Goal: Task Accomplishment & Management: Complete application form

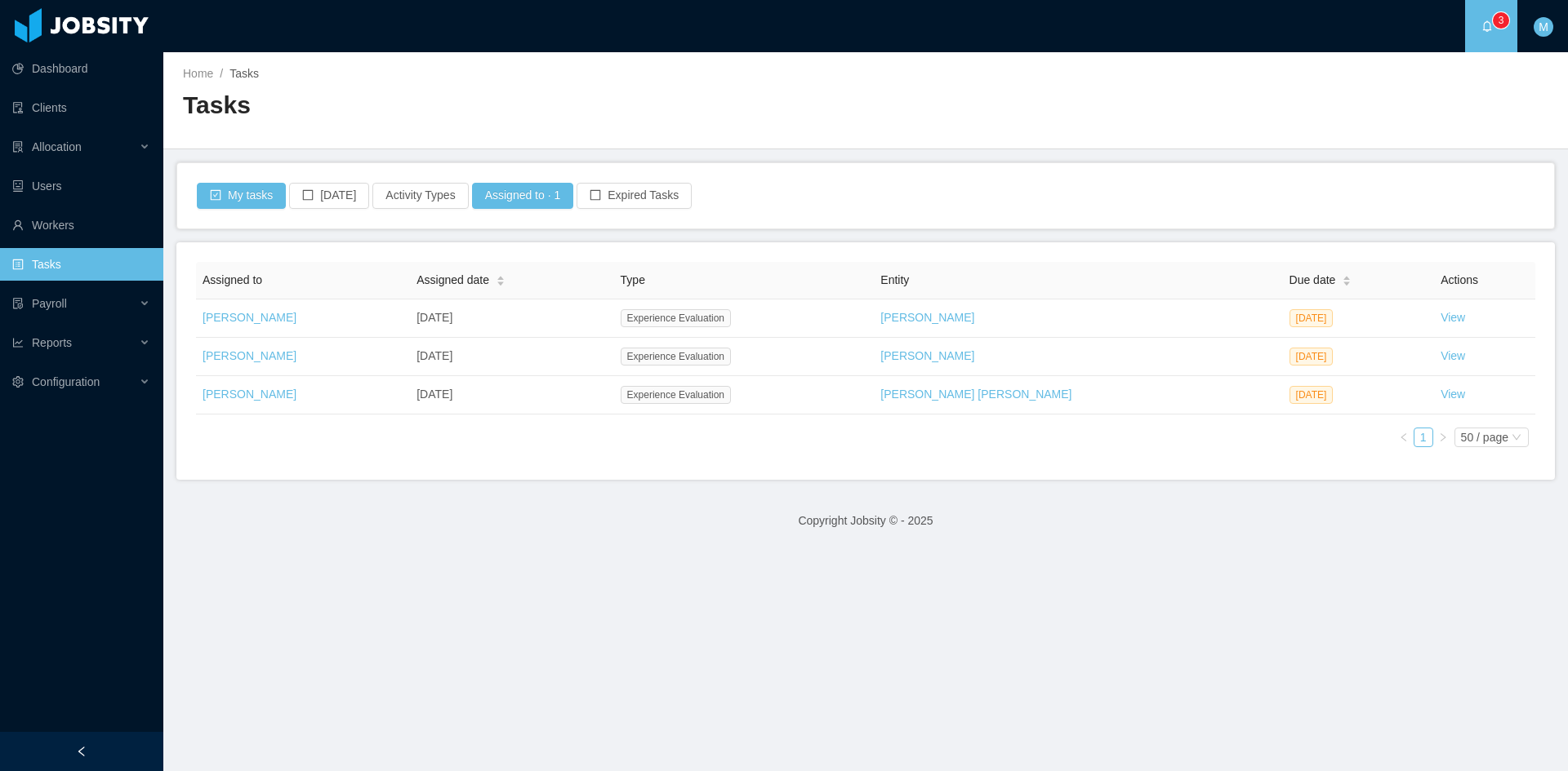
drag, startPoint x: 550, startPoint y: 629, endPoint x: 562, endPoint y: 625, distance: 12.6
click at [553, 626] on main "Home / Tasks / Tasks My tasks Today Activity Types Assigned to · 1 Expired Task…" at bounding box center [865, 412] width 1405 height 719
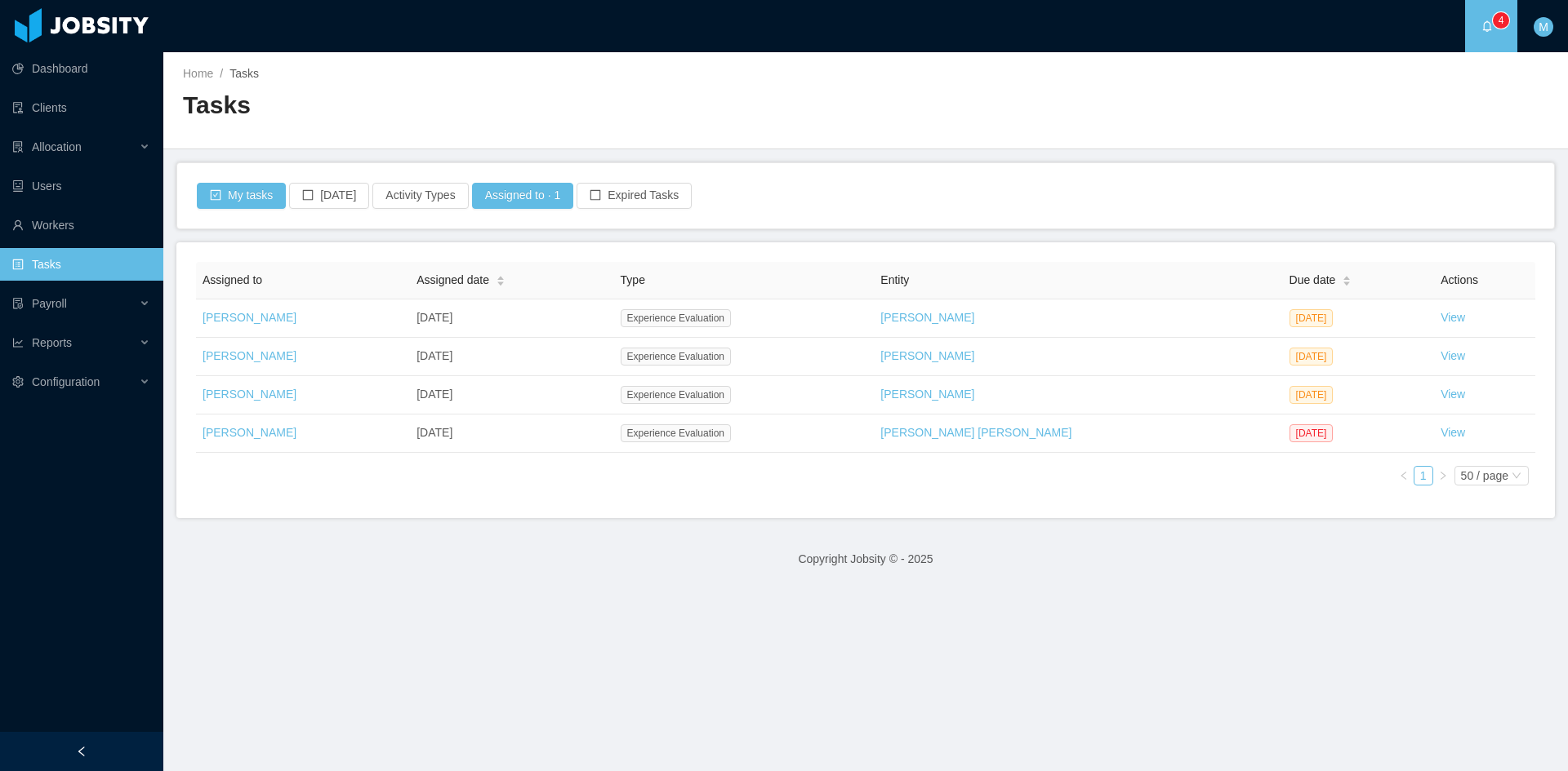
click at [319, 614] on main "Home / Tasks / Tasks My tasks Today Activity Types Assigned to · 1 Expired Task…" at bounding box center [865, 412] width 1405 height 719
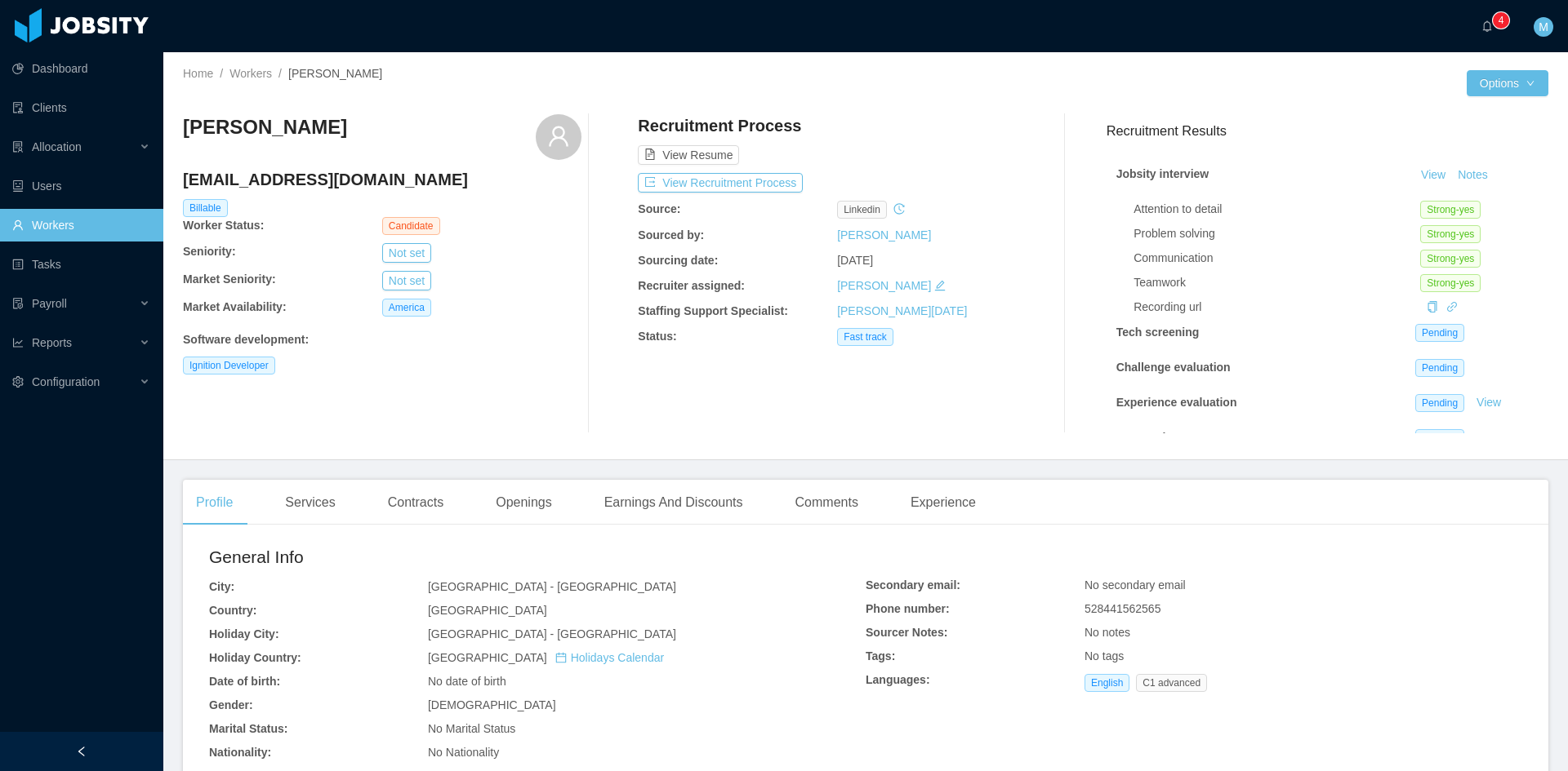
drag, startPoint x: 412, startPoint y: 130, endPoint x: 180, endPoint y: 124, distance: 232.1
click at [180, 124] on div "Home / Workers / Rosalba Costilla Martínez / Options Rosalba Costilla Martínez …" at bounding box center [865, 256] width 1405 height 408
copy h3 "Rosalba Costilla Martínez"
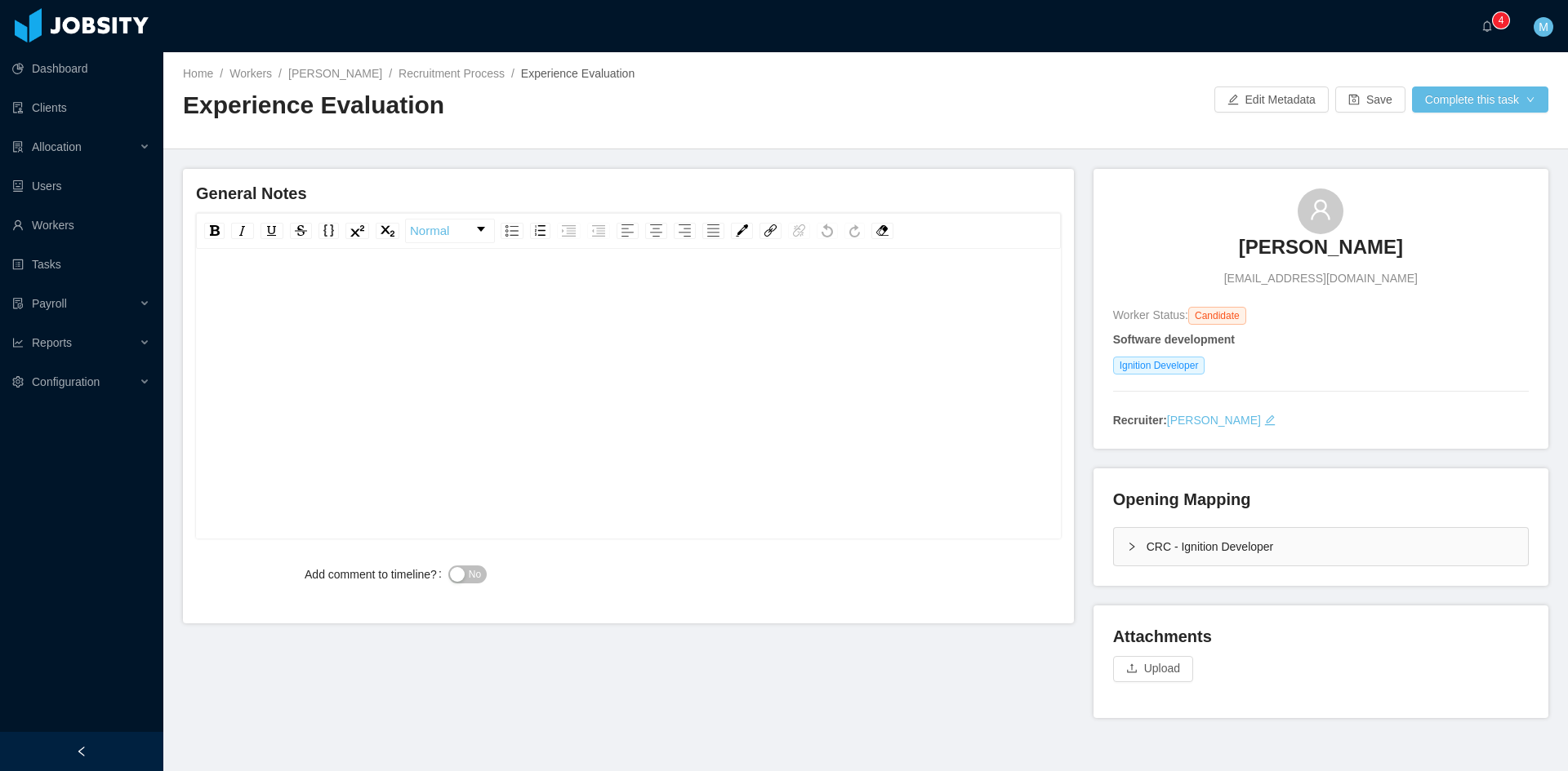
click at [474, 292] on div "rdw-editor" at bounding box center [628, 292] width 840 height 32
click at [1127, 542] on icon "icon: right" at bounding box center [1131, 546] width 10 height 10
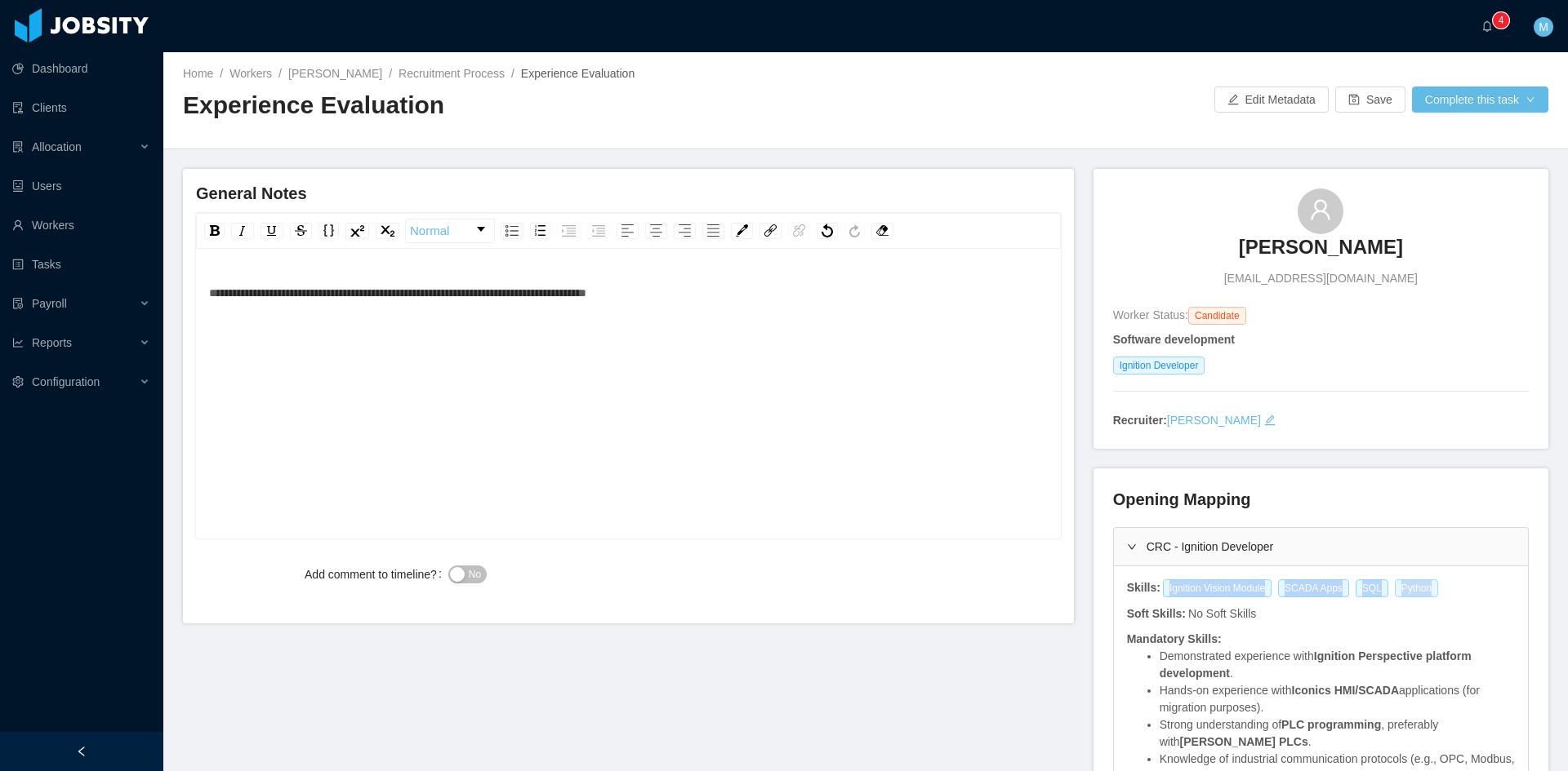
drag, startPoint x: 1155, startPoint y: 592, endPoint x: 1409, endPoint y: 581, distance: 254.2
click at [1421, 589] on div "Ignition Vision Module SCADA Apps SQL Python" at bounding box center [1303, 589] width 284 height 18
copy div "Ignition Vision Module SCADA Apps SQL Python"
drag, startPoint x: 1110, startPoint y: 372, endPoint x: 1199, endPoint y: 371, distance: 89.0
click at [1199, 371] on div "Ignition Developer" at bounding box center [1321, 366] width 416 height 18
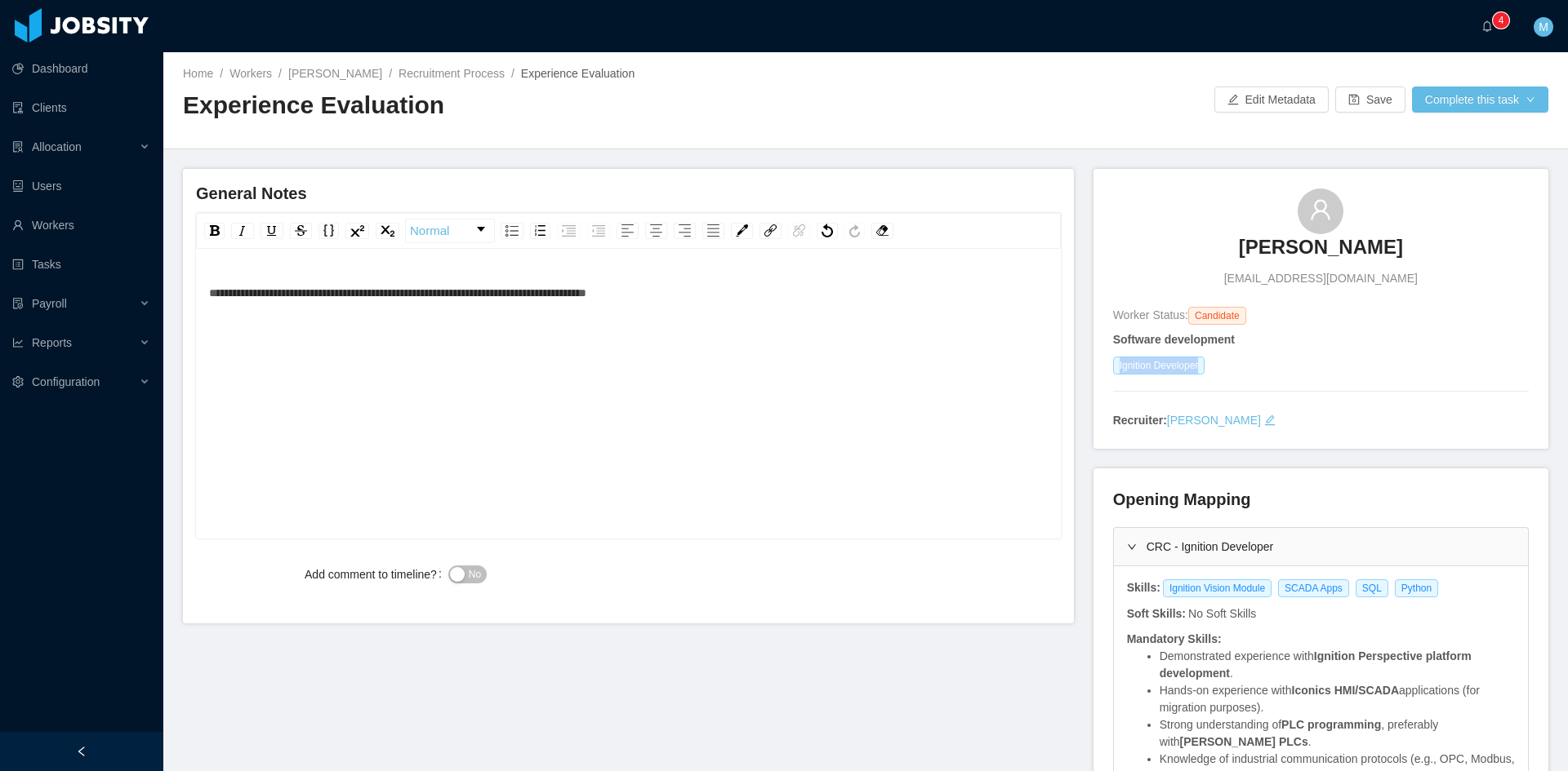
copy span "Ignition Developer"
click at [725, 286] on div "**********" at bounding box center [628, 292] width 840 height 32
click at [876, 296] on div "**********" at bounding box center [628, 292] width 840 height 32
click at [478, 578] on span "No" at bounding box center [475, 575] width 12 height 17
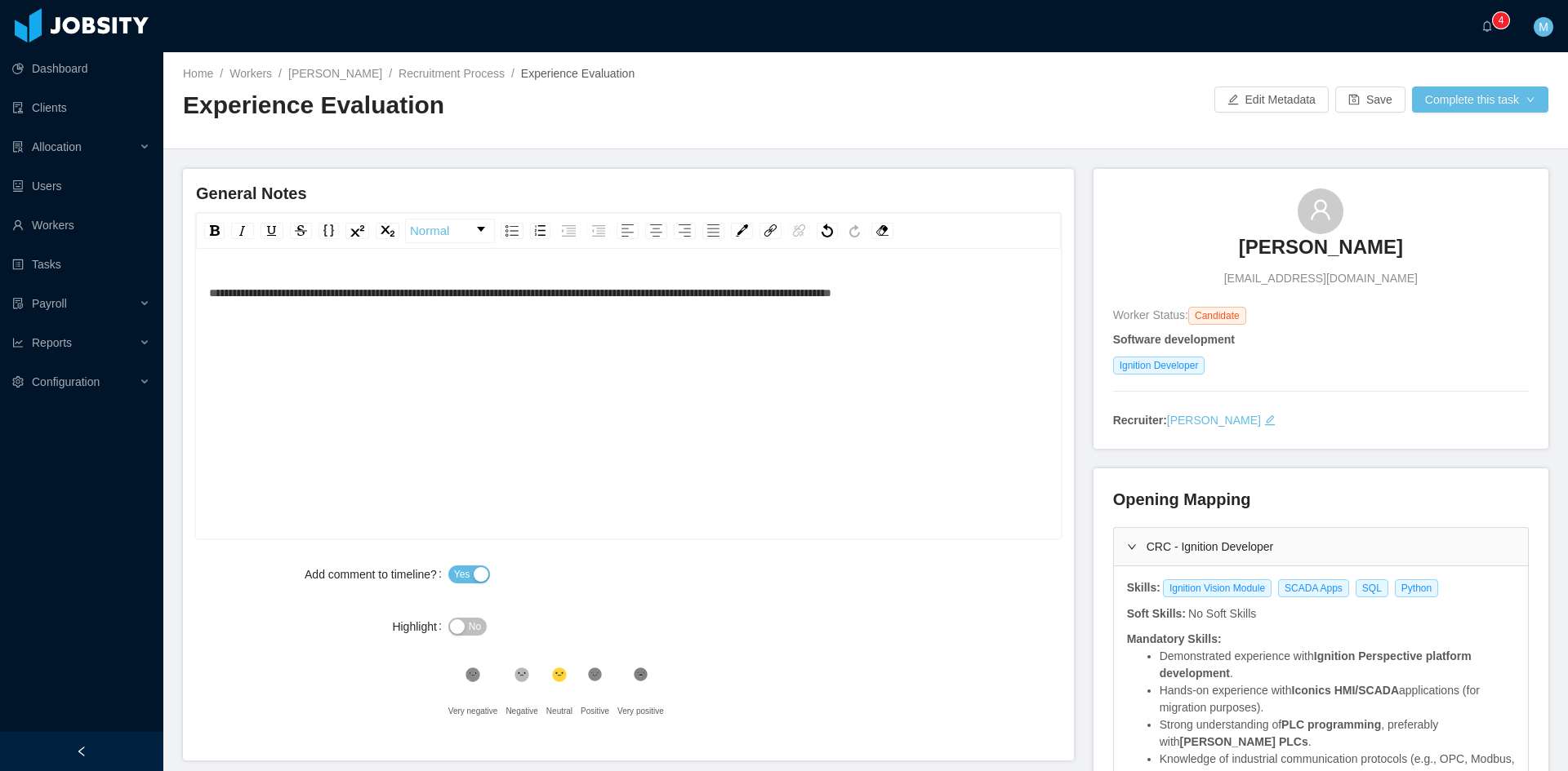
click at [1013, 303] on div "**********" at bounding box center [628, 292] width 840 height 32
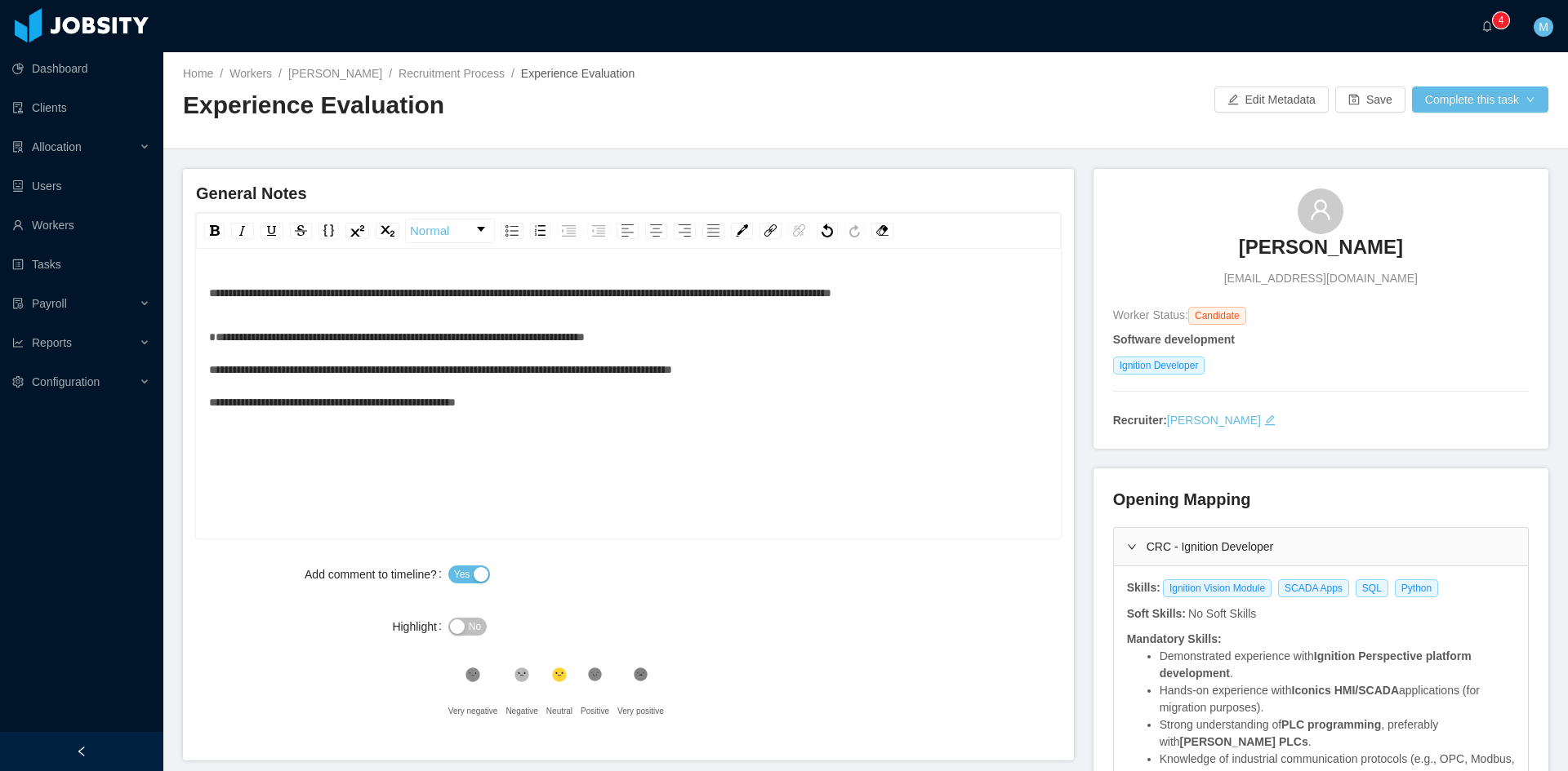
click at [816, 347] on div "**********" at bounding box center [628, 370] width 840 height 98
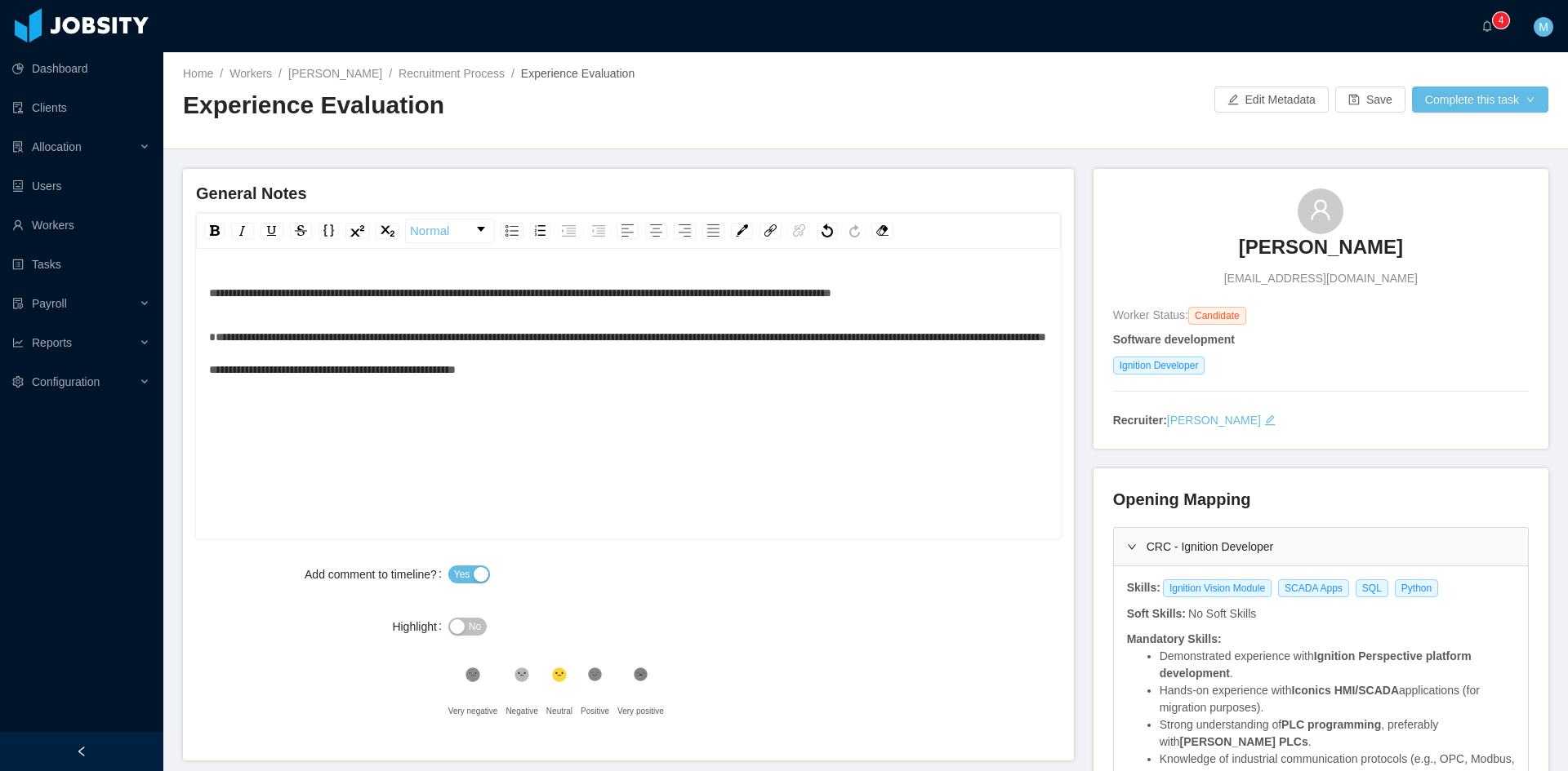
click at [687, 364] on div "**********" at bounding box center [628, 353] width 840 height 65
click at [1015, 341] on div "**********" at bounding box center [628, 353] width 840 height 65
click at [594, 675] on icon at bounding box center [595, 675] width 14 height 14
click at [639, 673] on icon at bounding box center [640, 675] width 8 height 4
click at [1449, 104] on button "Complete this task" at bounding box center [1479, 100] width 136 height 26
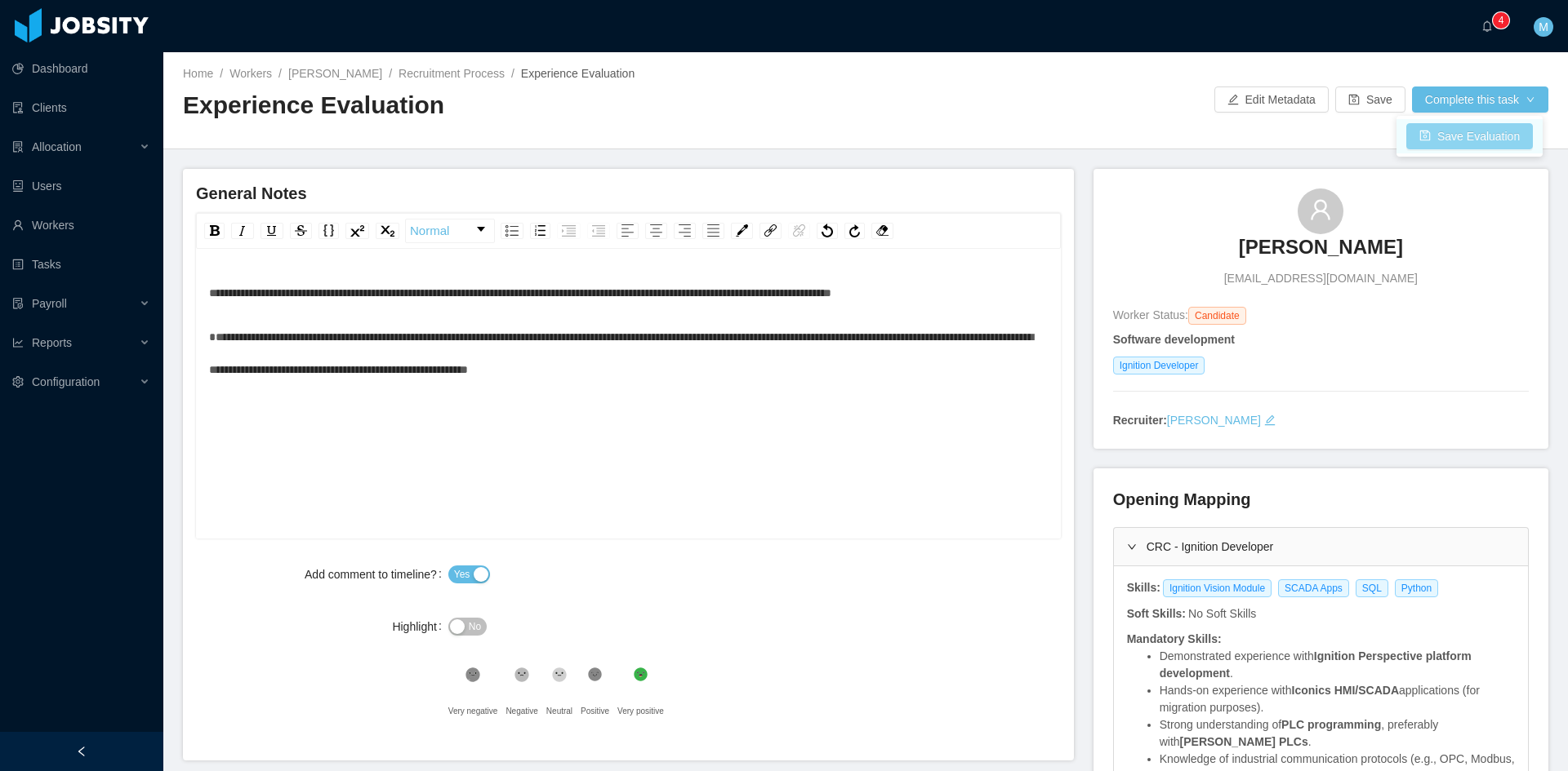
click at [1439, 130] on button "Save Evaluation" at bounding box center [1470, 137] width 126 height 26
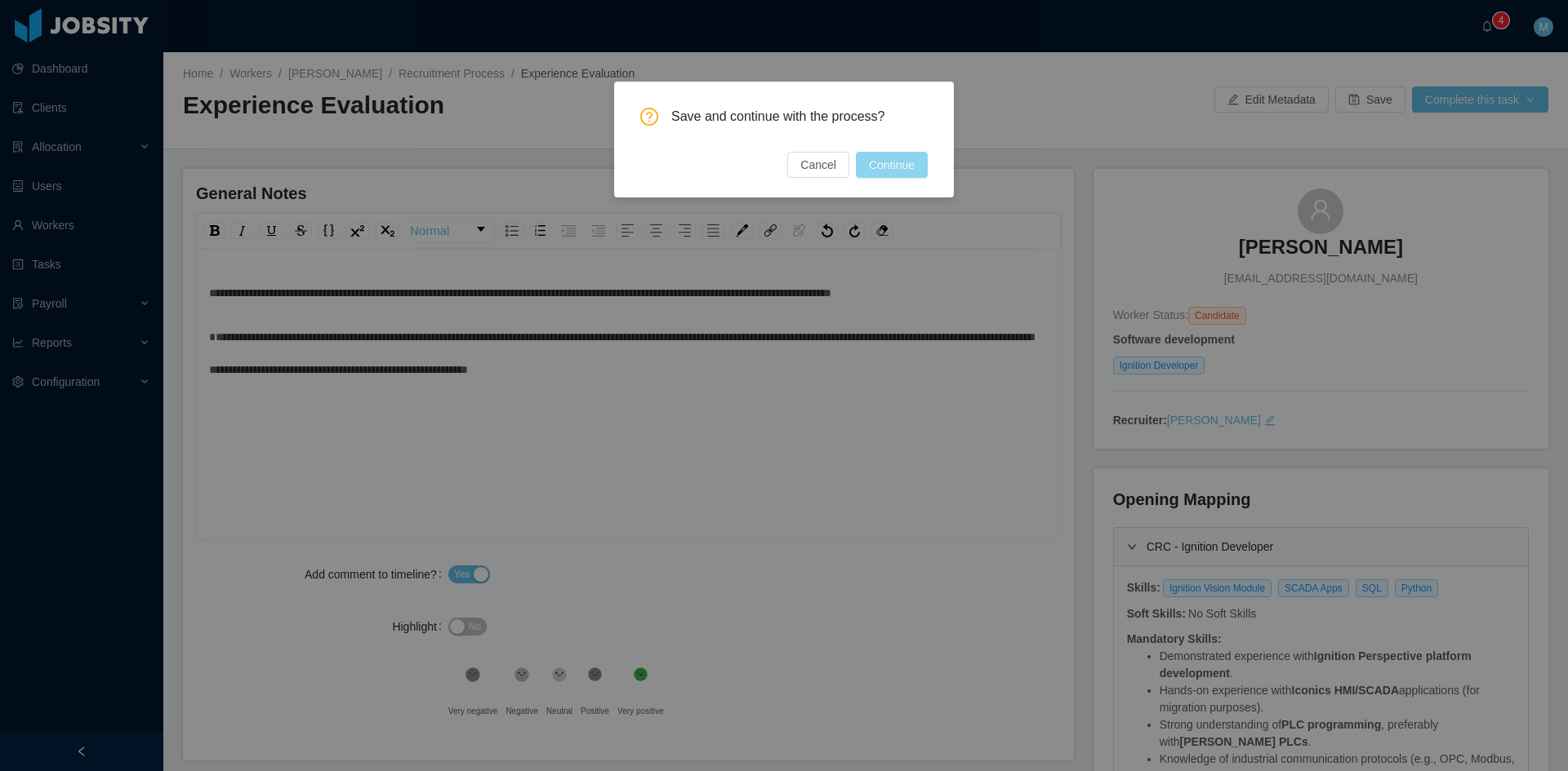
click at [884, 174] on button "Continue" at bounding box center [891, 165] width 72 height 26
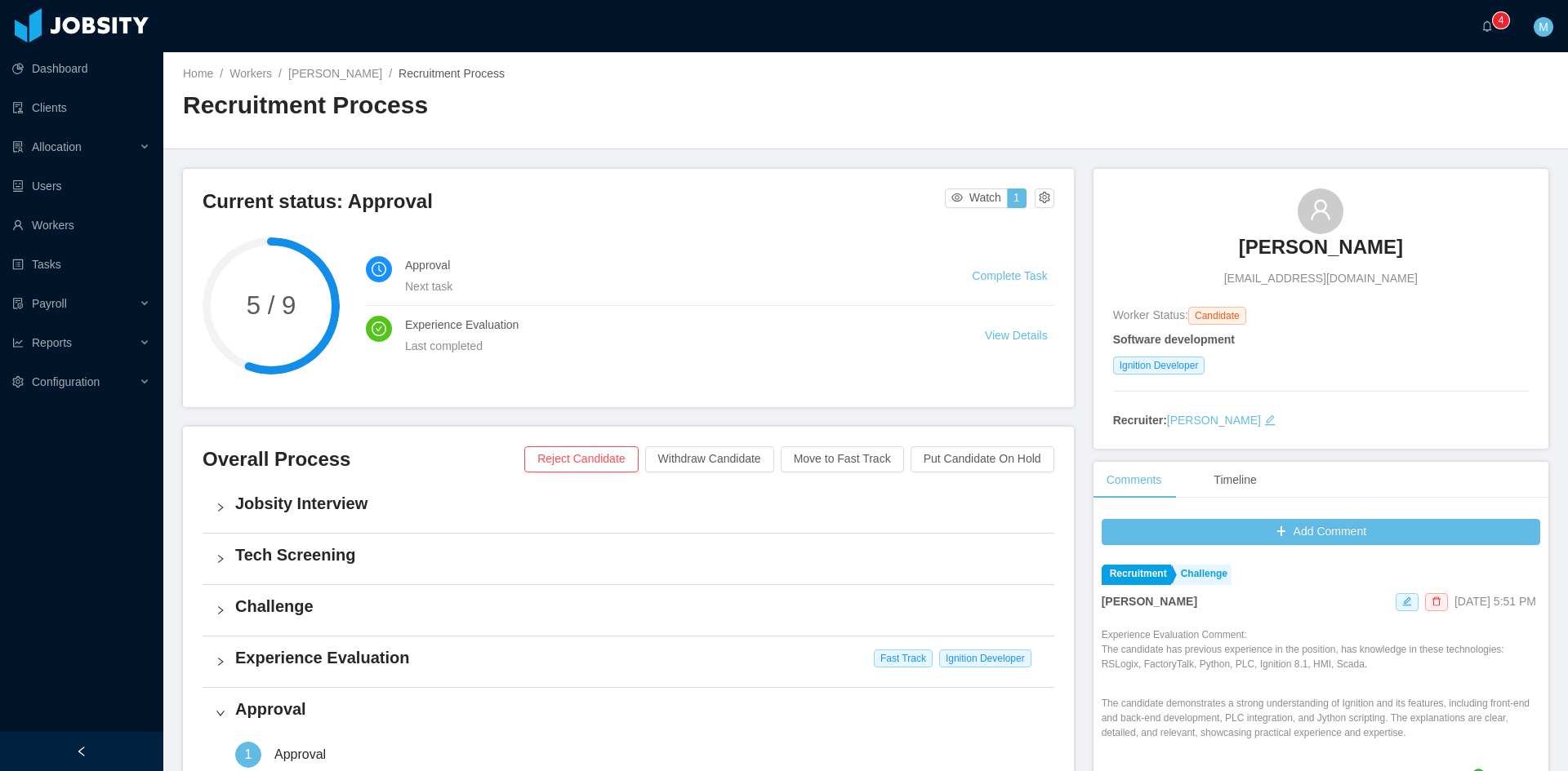
click at [709, 419] on div "Current status: Approval Watch 1 5 / 9 Approval Next task Complete Task Experie…" at bounding box center [638, 640] width 911 height 942
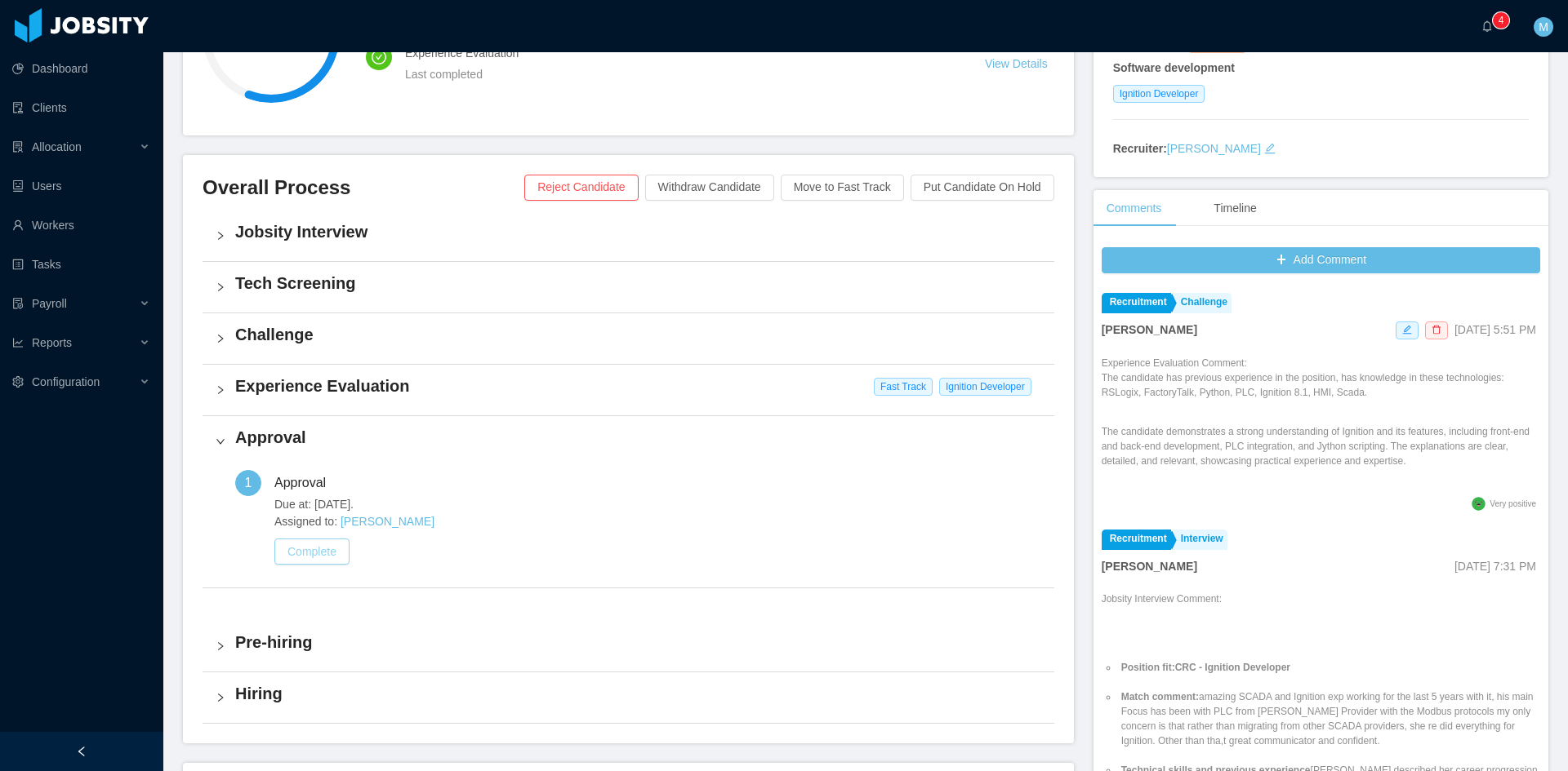
click at [323, 556] on button "Complete" at bounding box center [312, 552] width 75 height 26
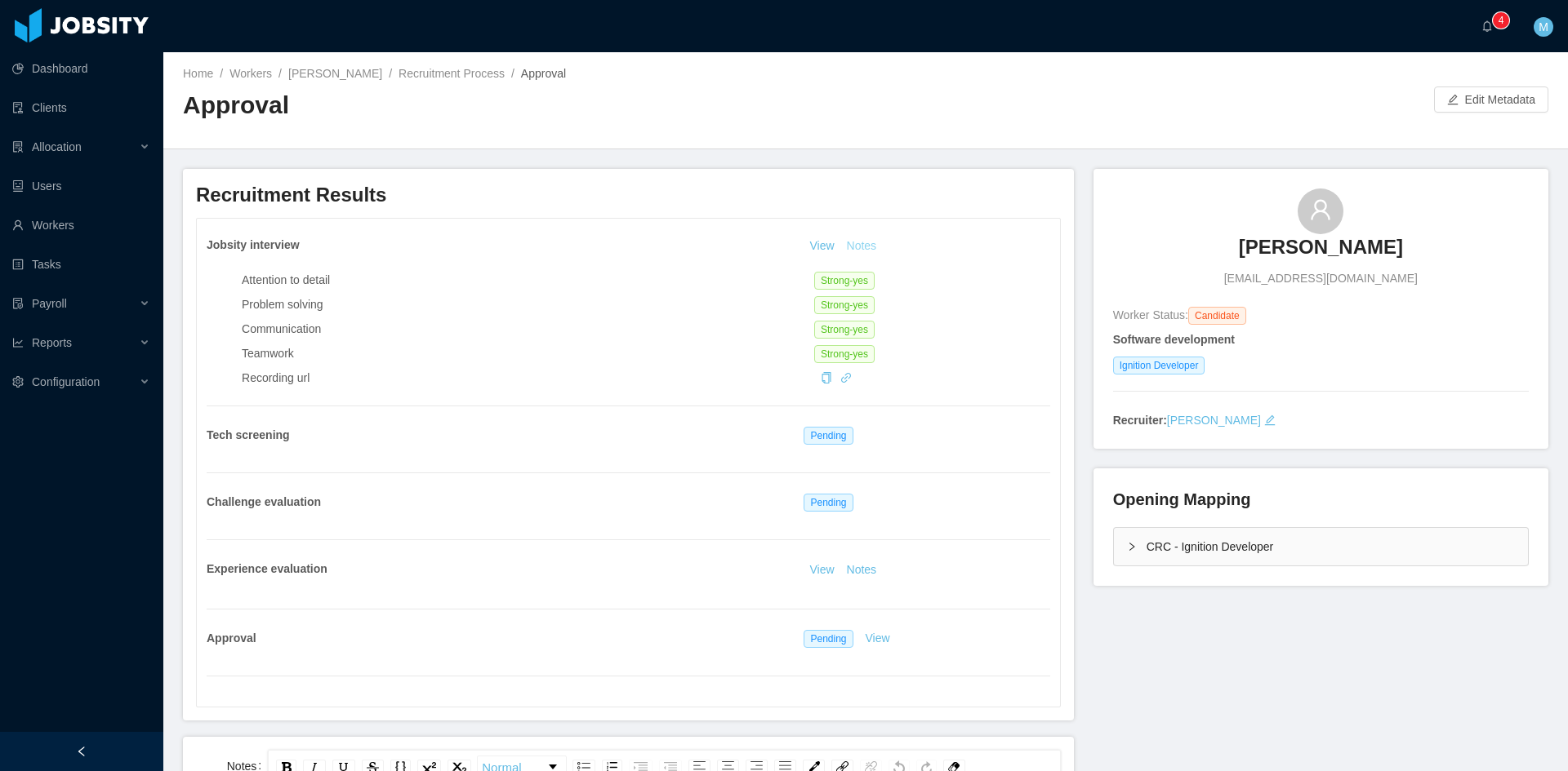
click at [865, 238] on button "Notes" at bounding box center [862, 246] width 43 height 19
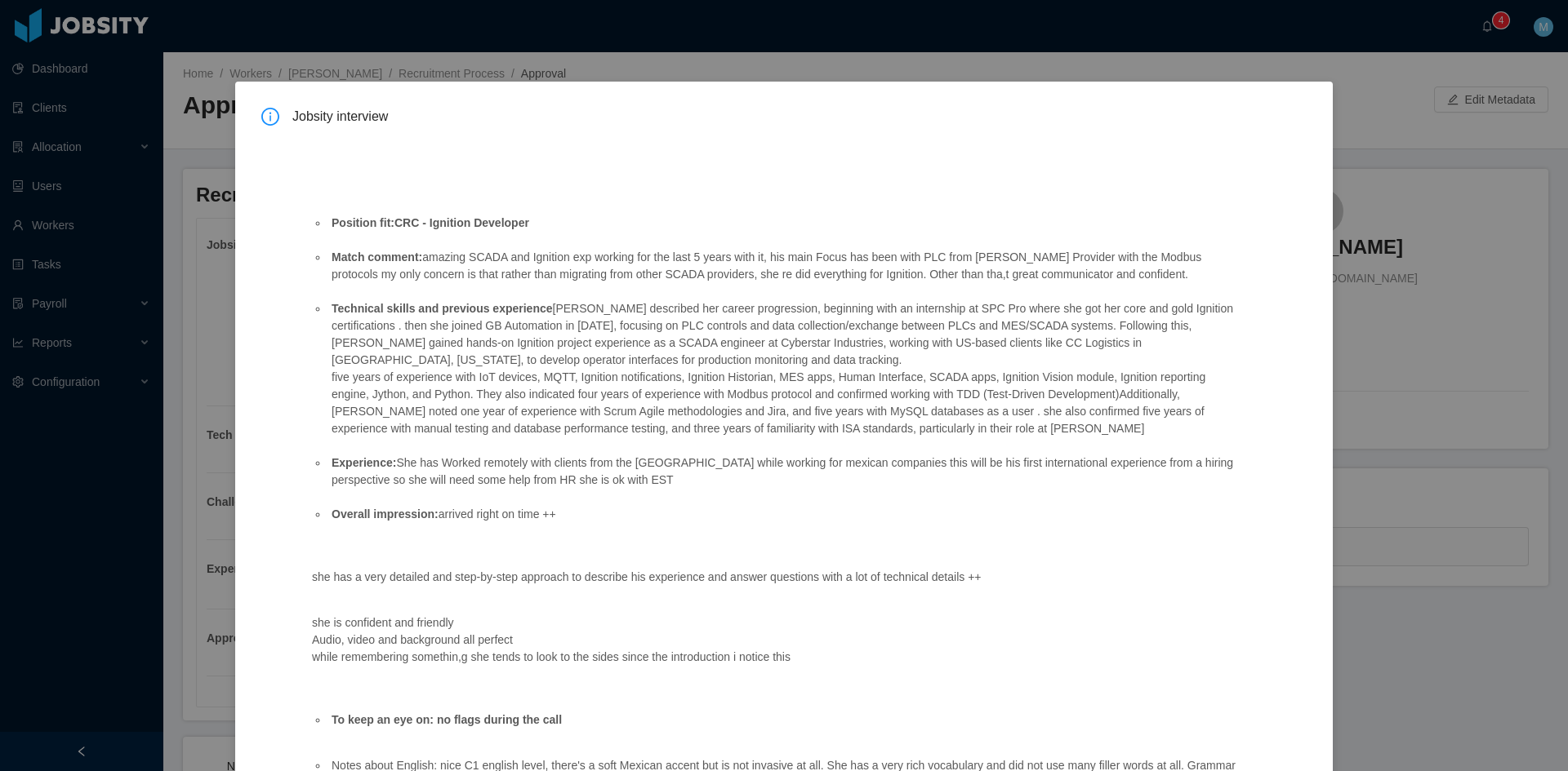
scroll to position [54, 0]
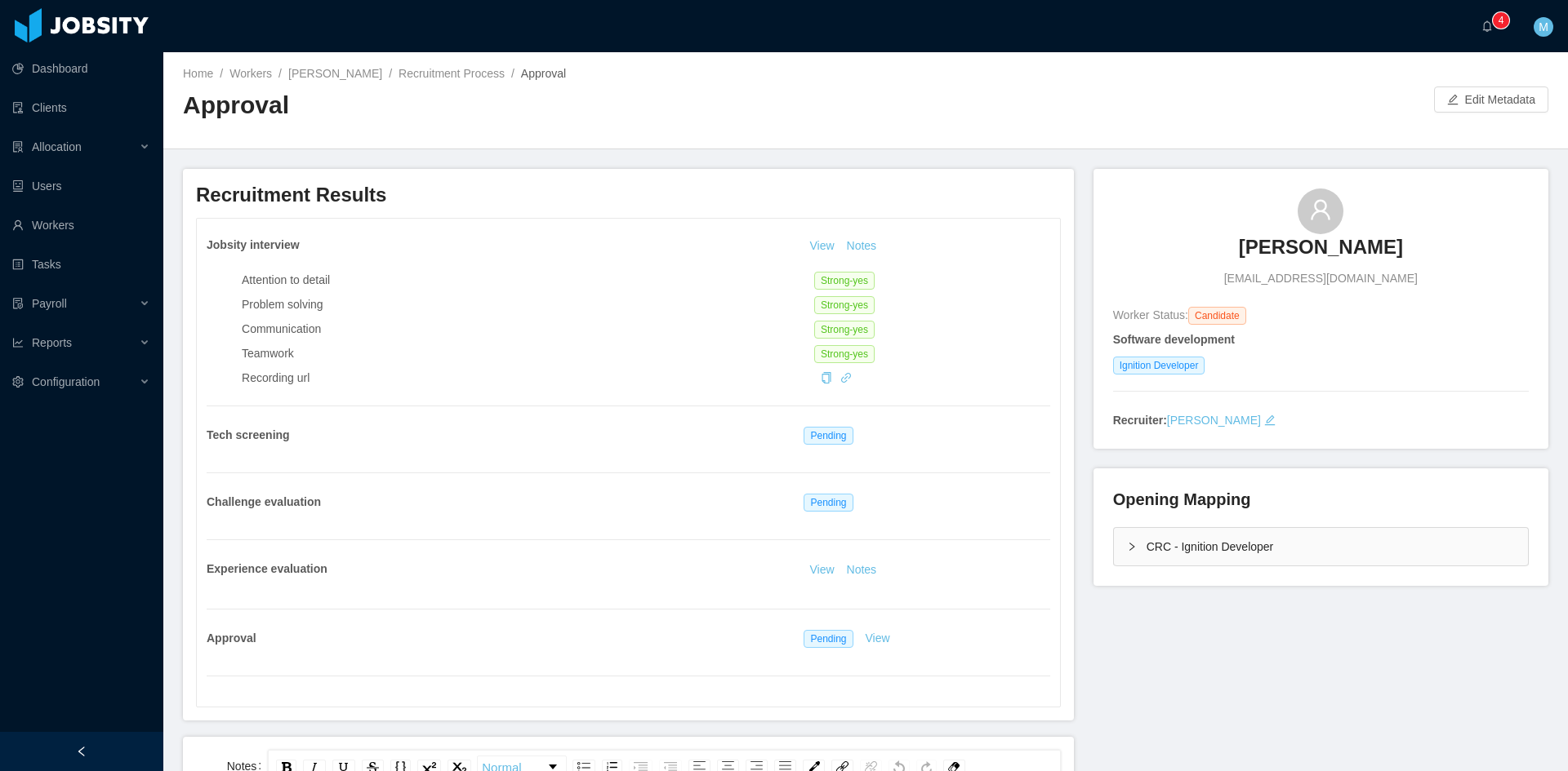
click at [1128, 546] on icon "icon: right" at bounding box center [1131, 546] width 10 height 10
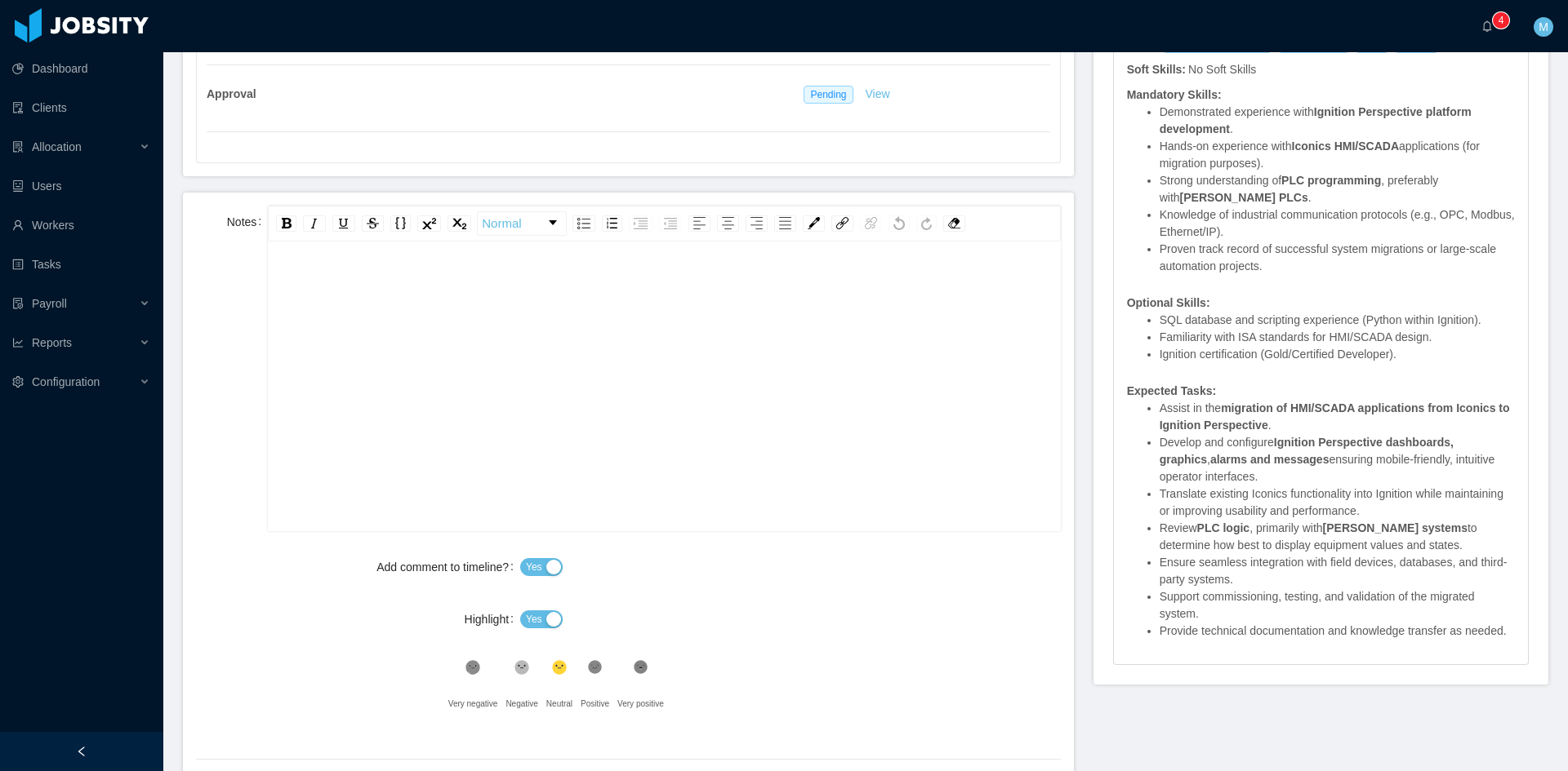
scroll to position [0, 0]
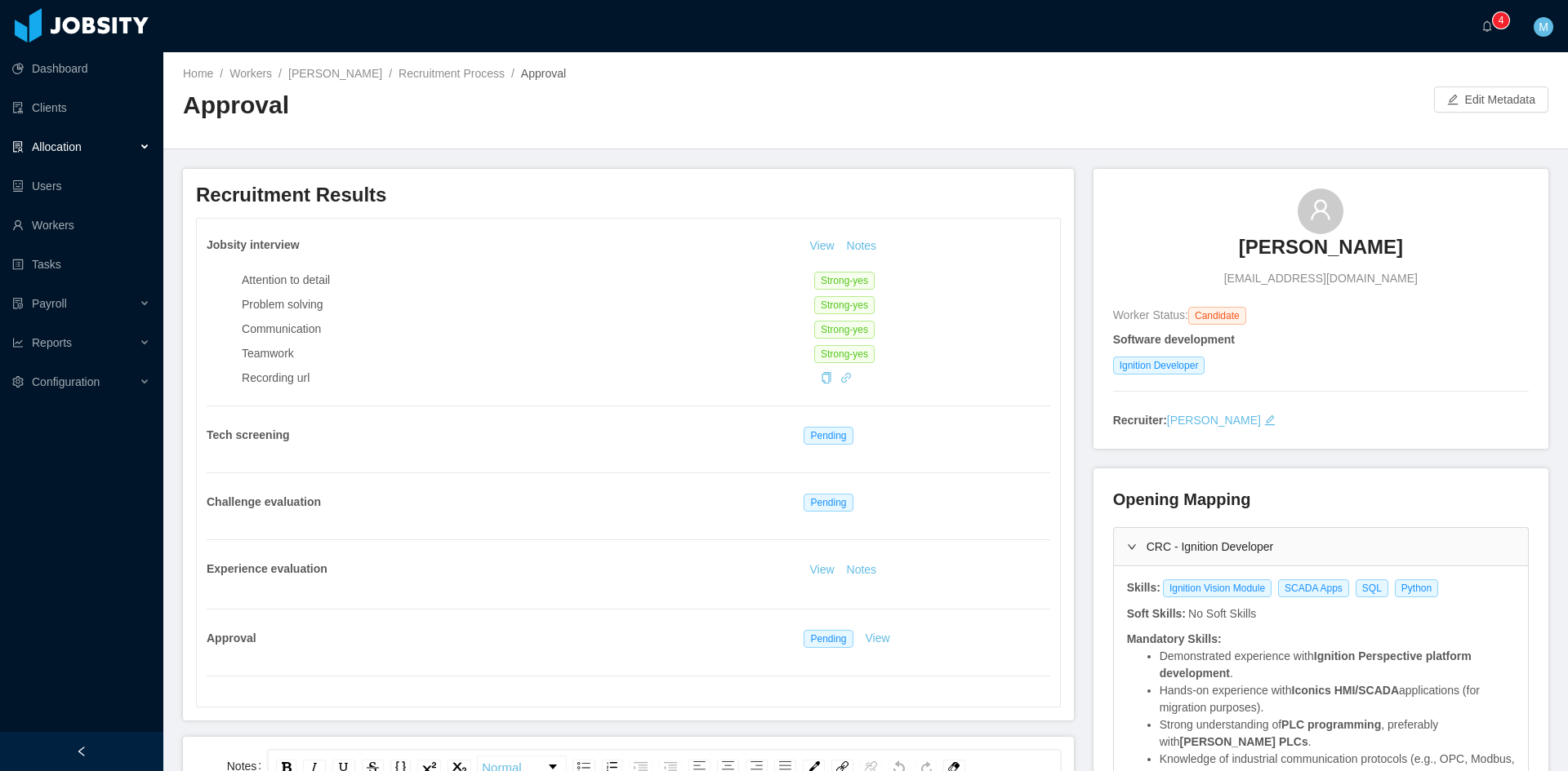
click at [138, 147] on div "Allocation" at bounding box center [82, 146] width 163 height 32
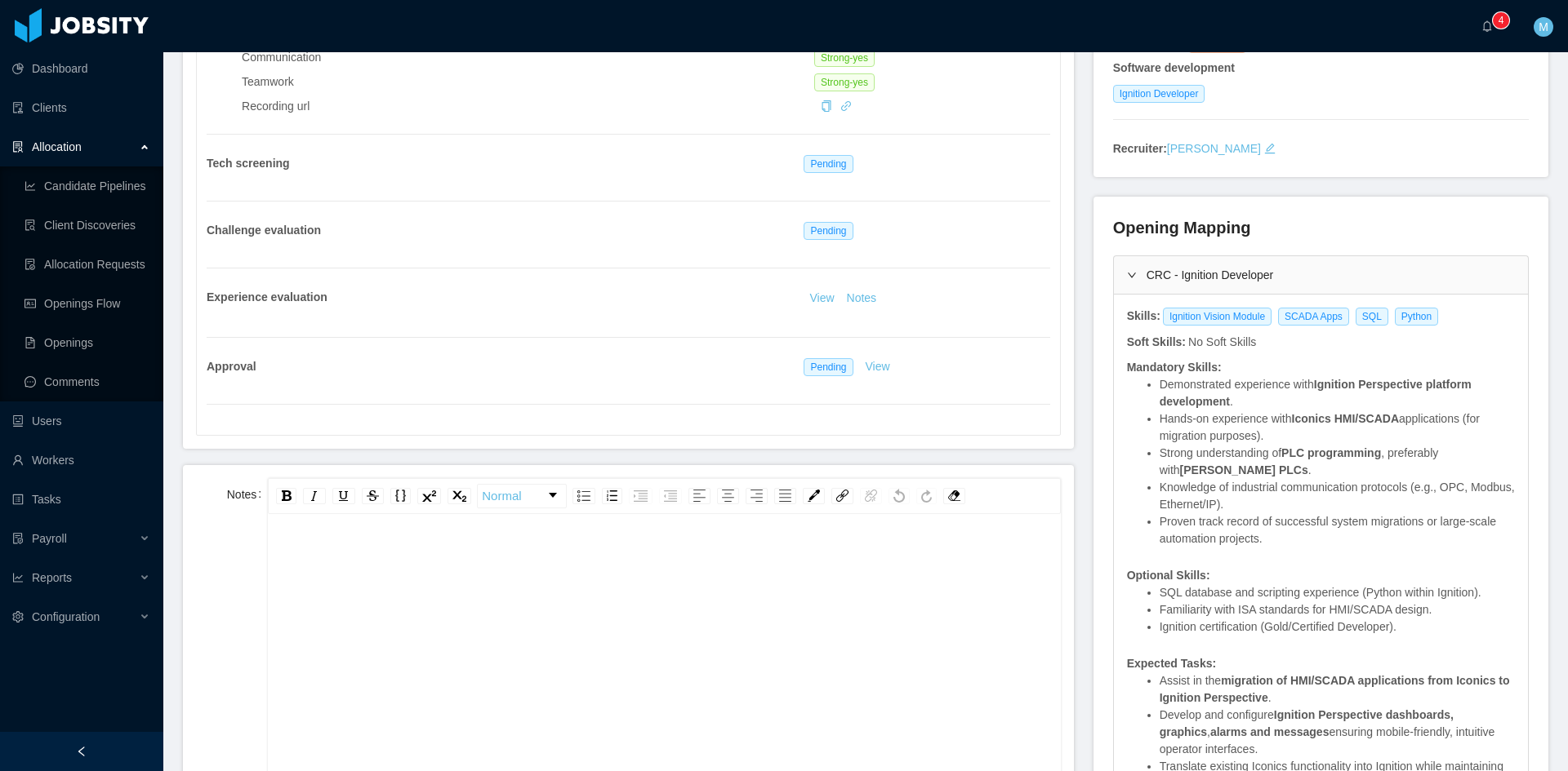
scroll to position [408, 0]
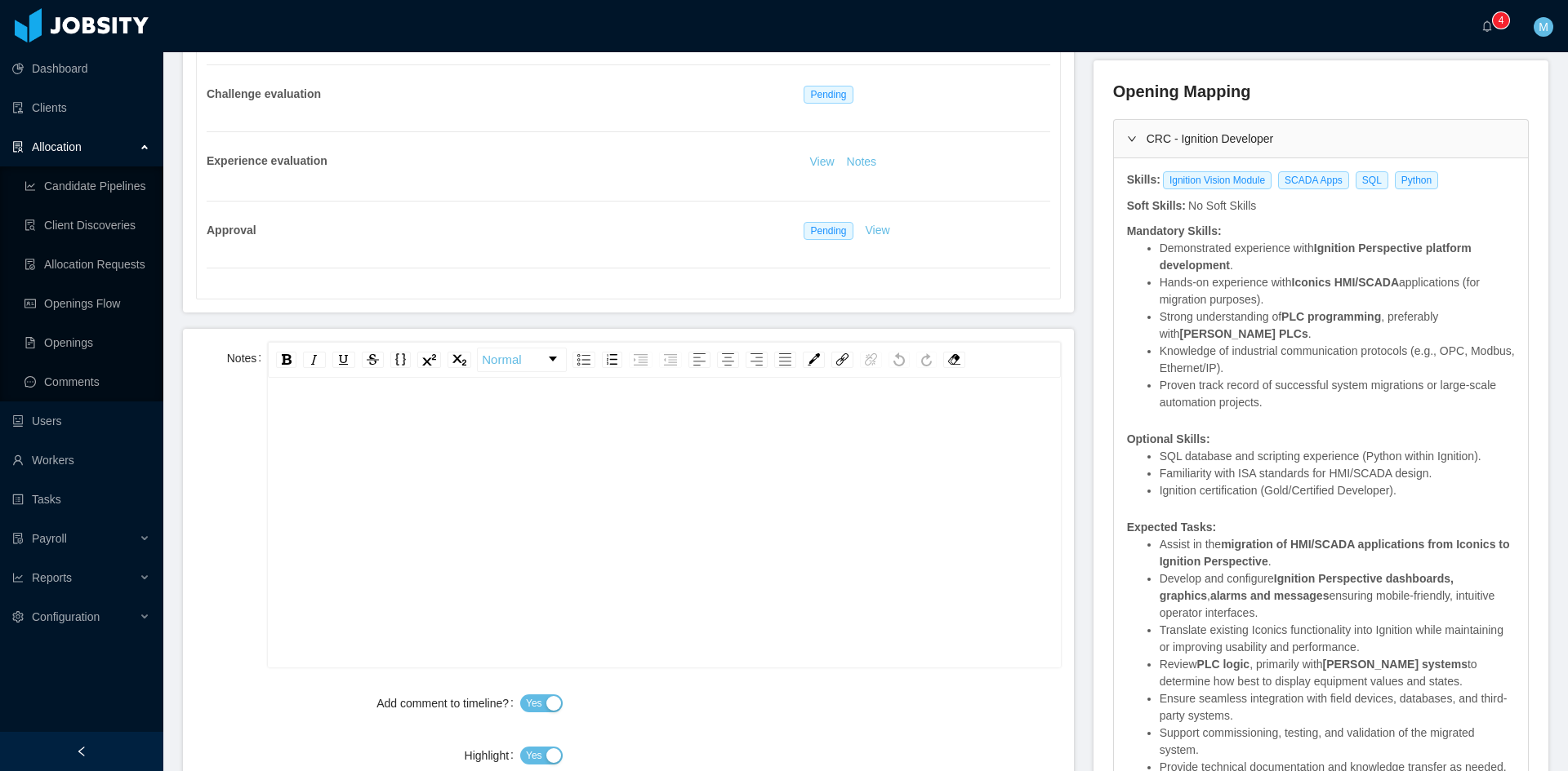
click at [564, 497] on div "rdw-editor" at bounding box center [664, 549] width 767 height 286
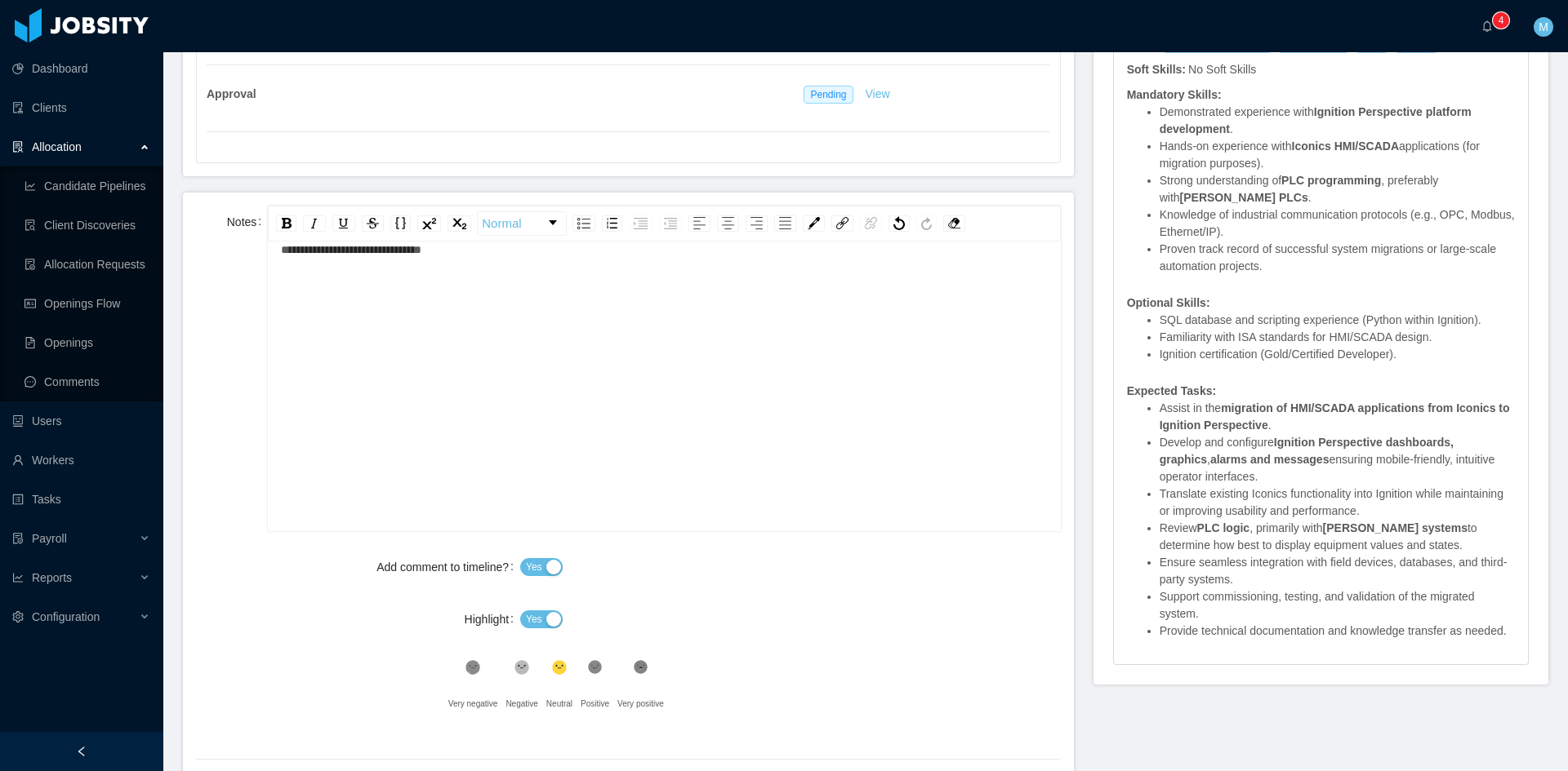
click at [533, 626] on span "Yes" at bounding box center [533, 619] width 17 height 17
click at [591, 671] on icon at bounding box center [595, 668] width 14 height 14
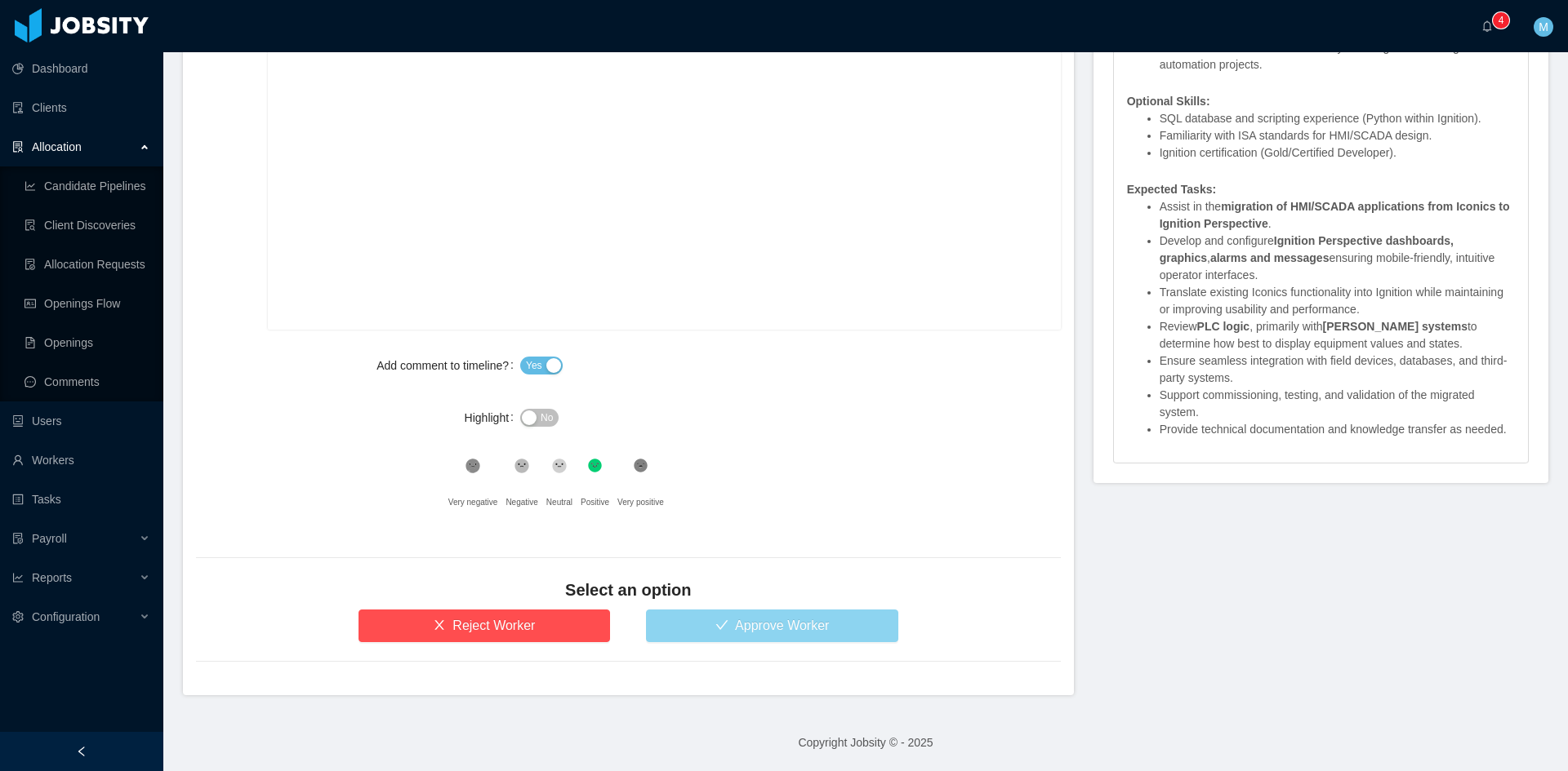
click at [758, 613] on button "Approve Worker" at bounding box center [772, 625] width 253 height 32
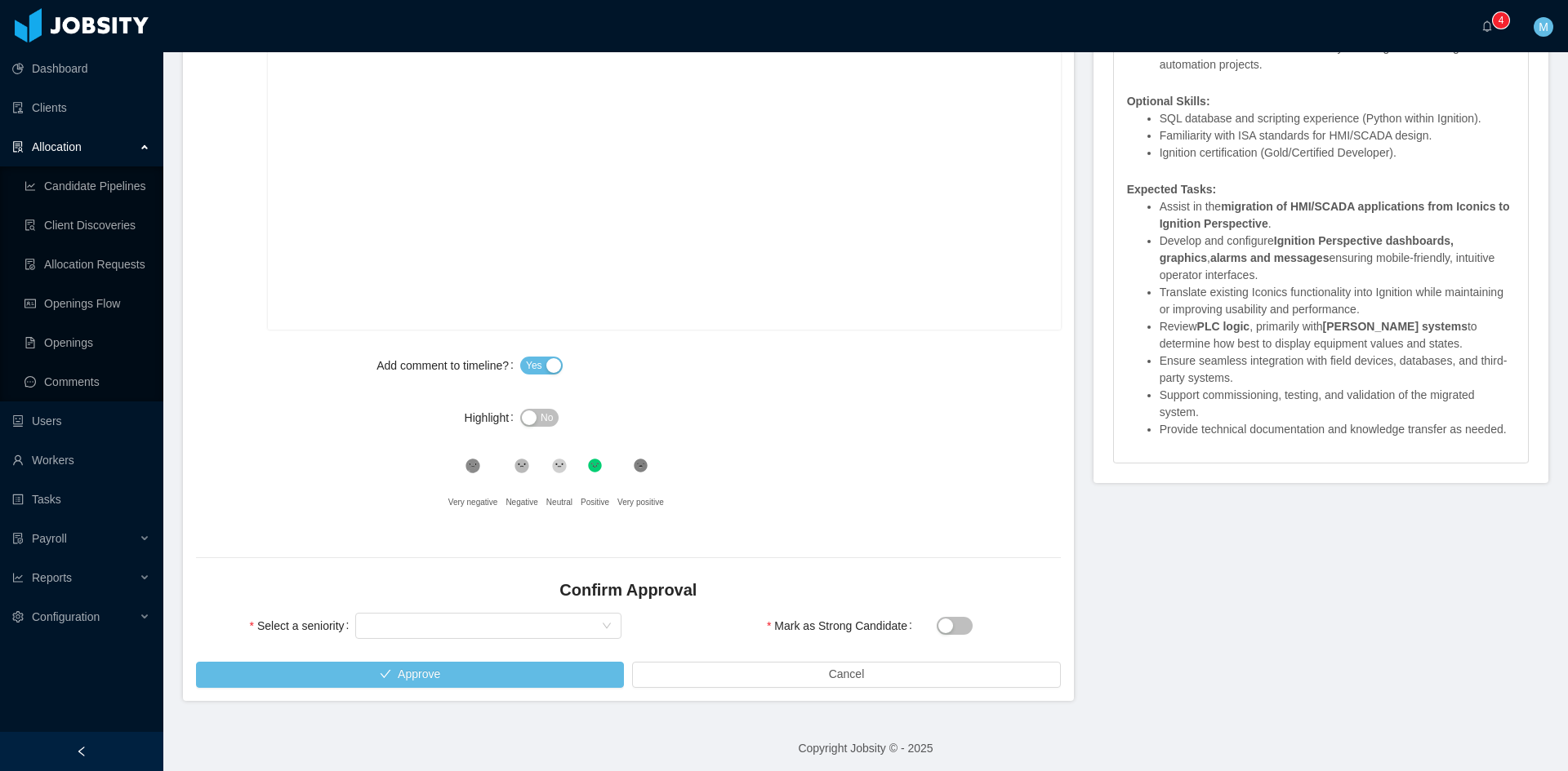
click at [466, 640] on div "Select seniority" at bounding box center [488, 625] width 266 height 32
click at [452, 623] on div "Select seniority" at bounding box center [483, 626] width 236 height 25
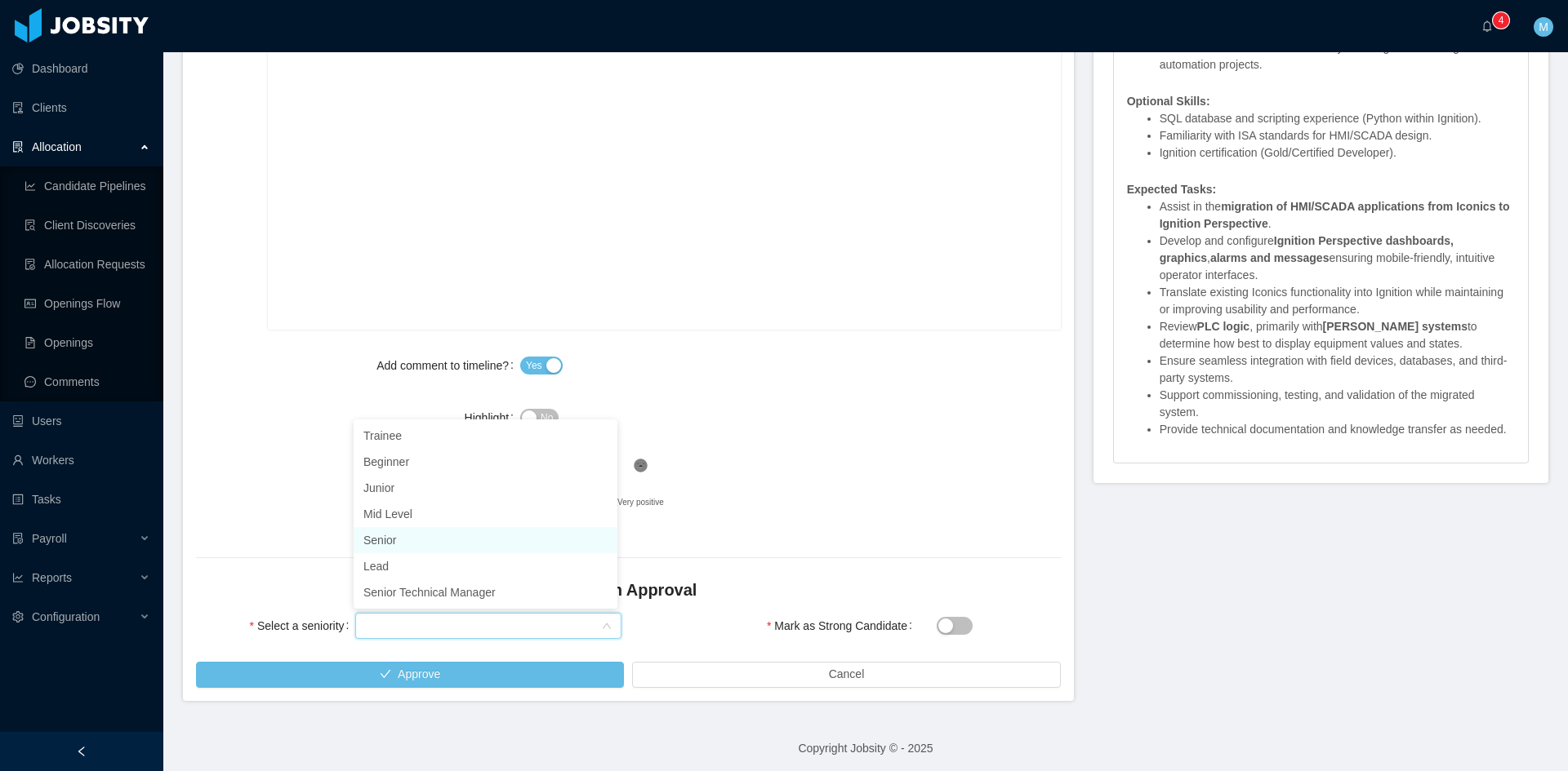
click at [386, 542] on li "Senior" at bounding box center [485, 540] width 264 height 26
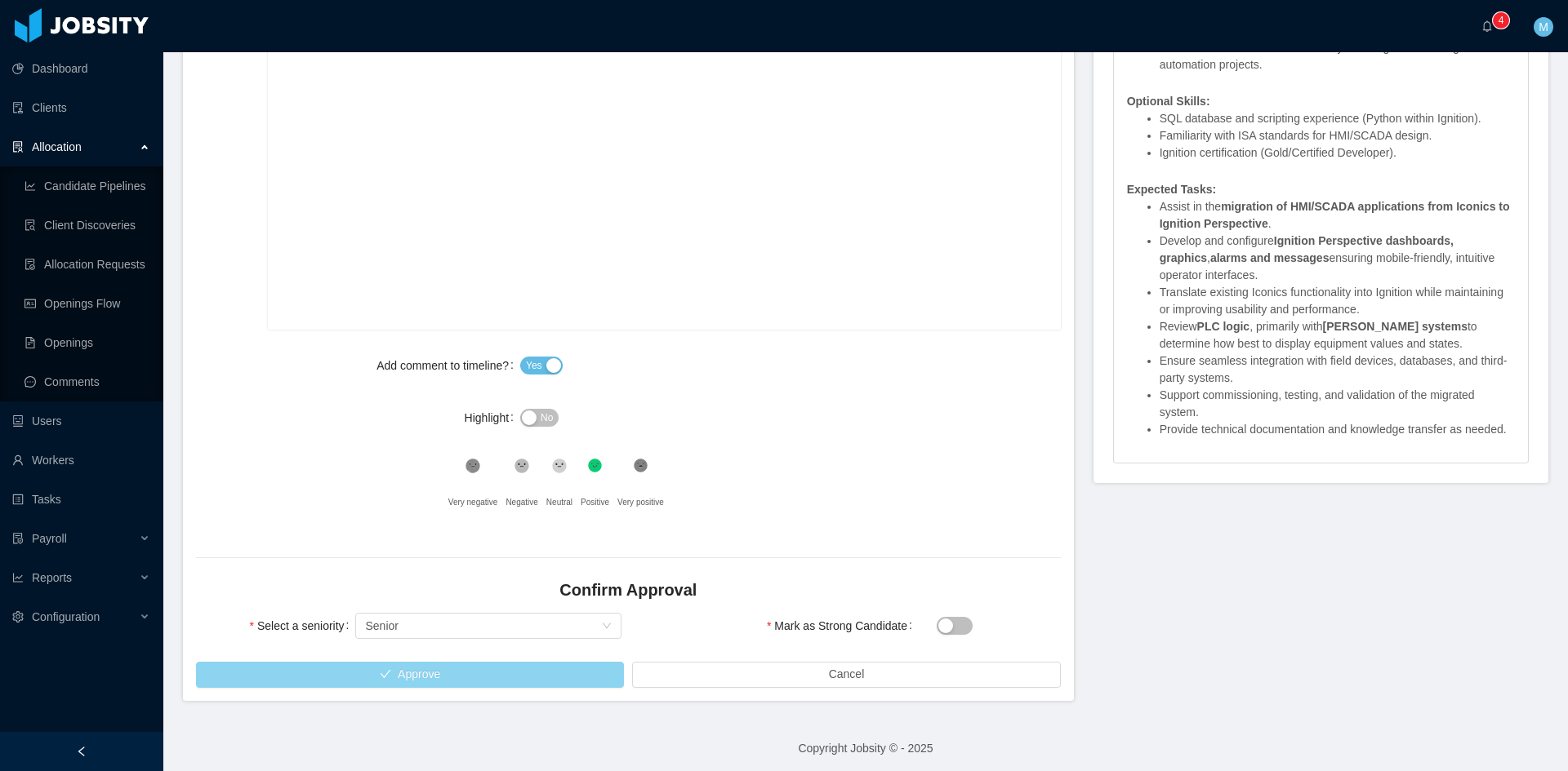
click at [453, 667] on button "Approve" at bounding box center [410, 675] width 428 height 26
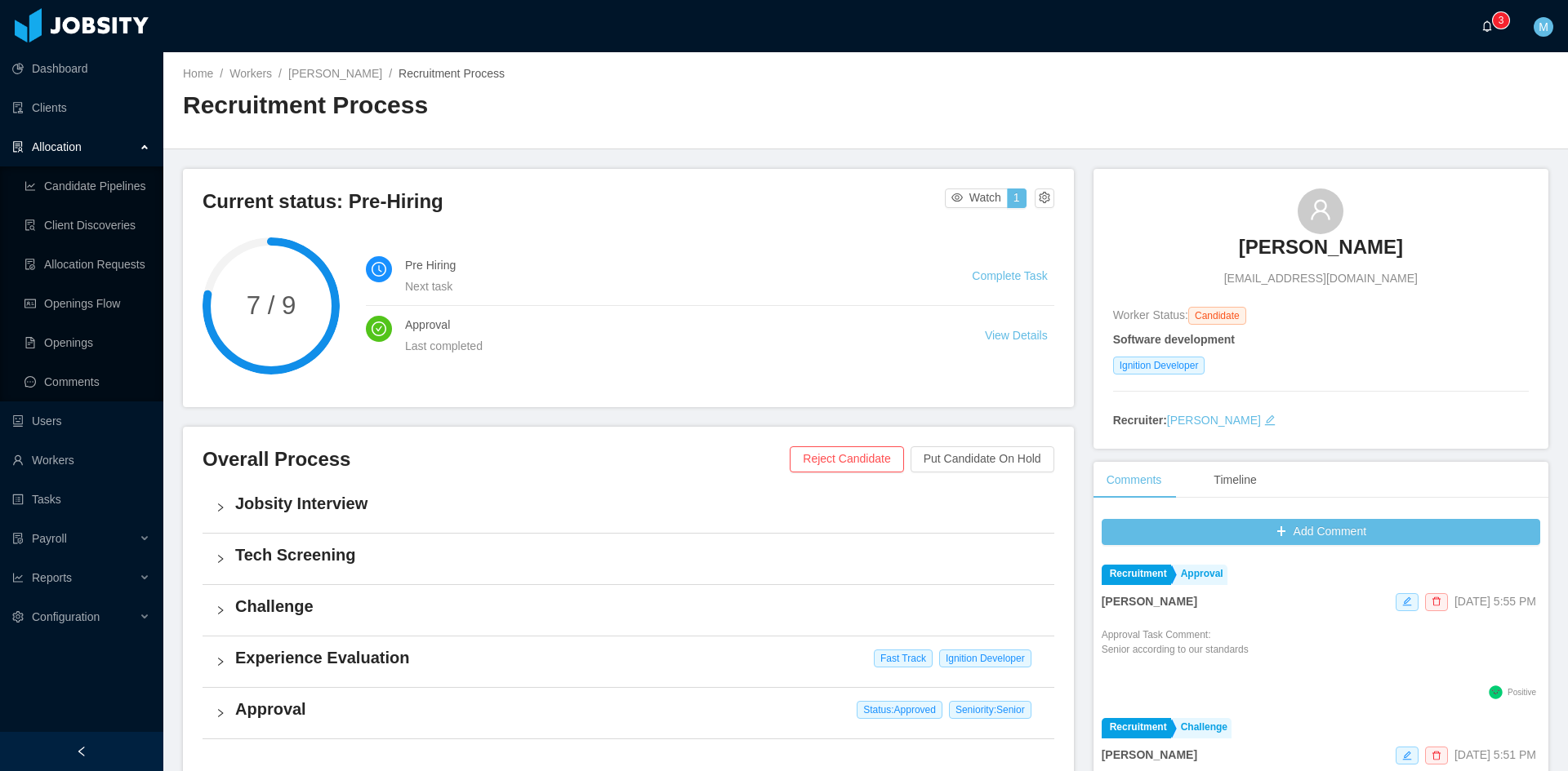
click at [1490, 29] on icon "icon: bell" at bounding box center [1487, 25] width 9 height 11
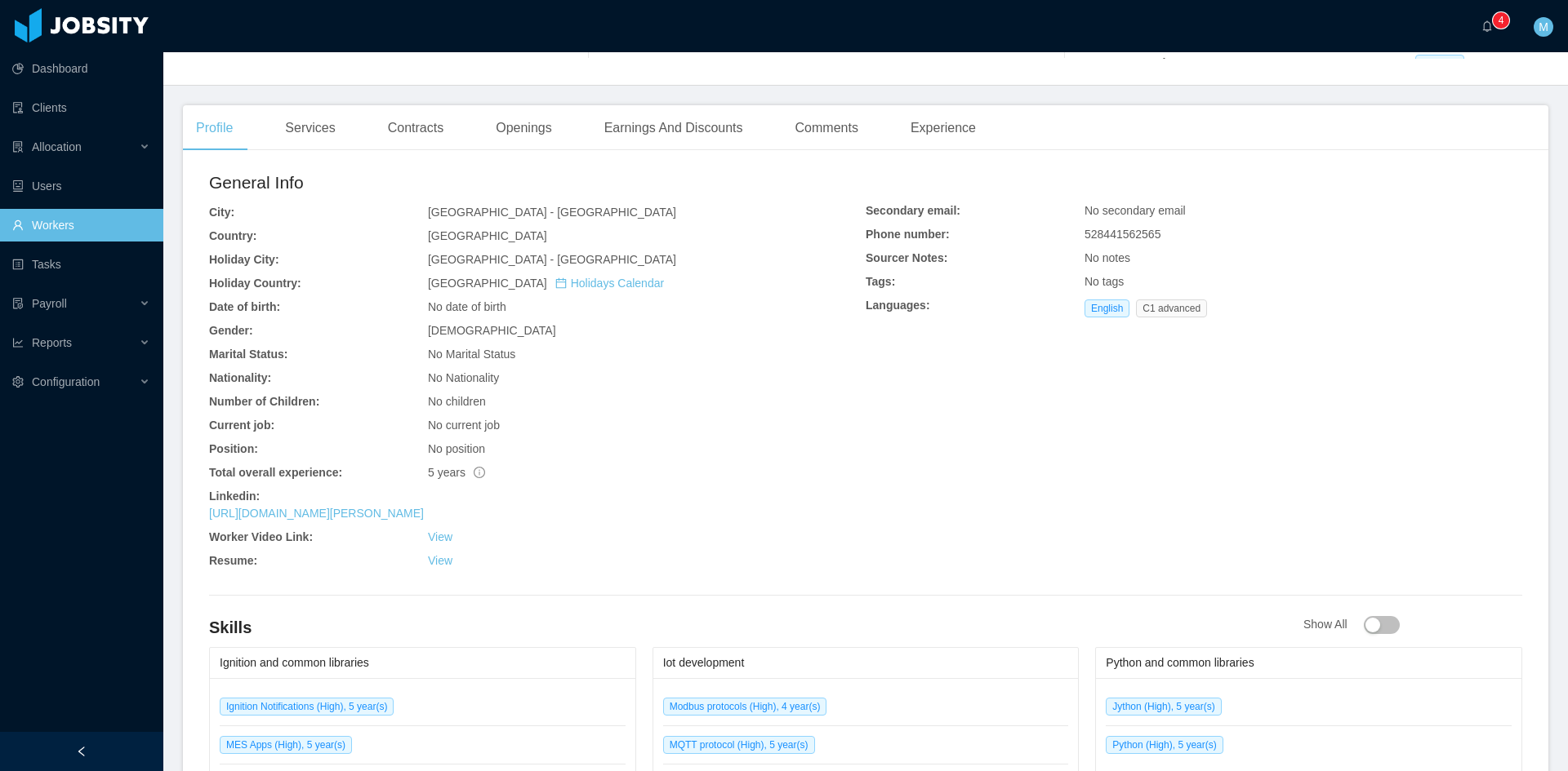
scroll to position [194, 0]
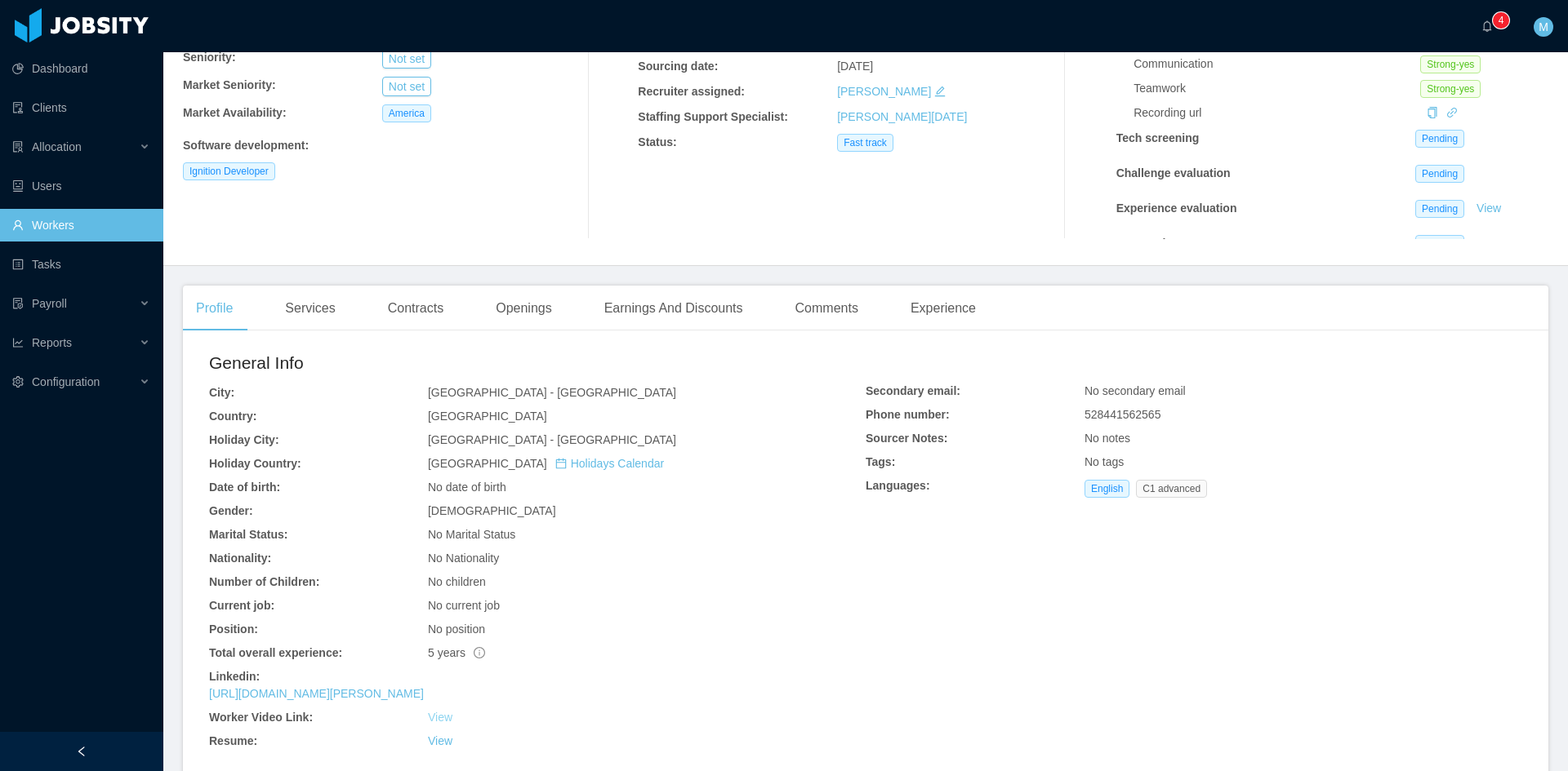
click at [443, 717] on link "View" at bounding box center [440, 717] width 25 height 13
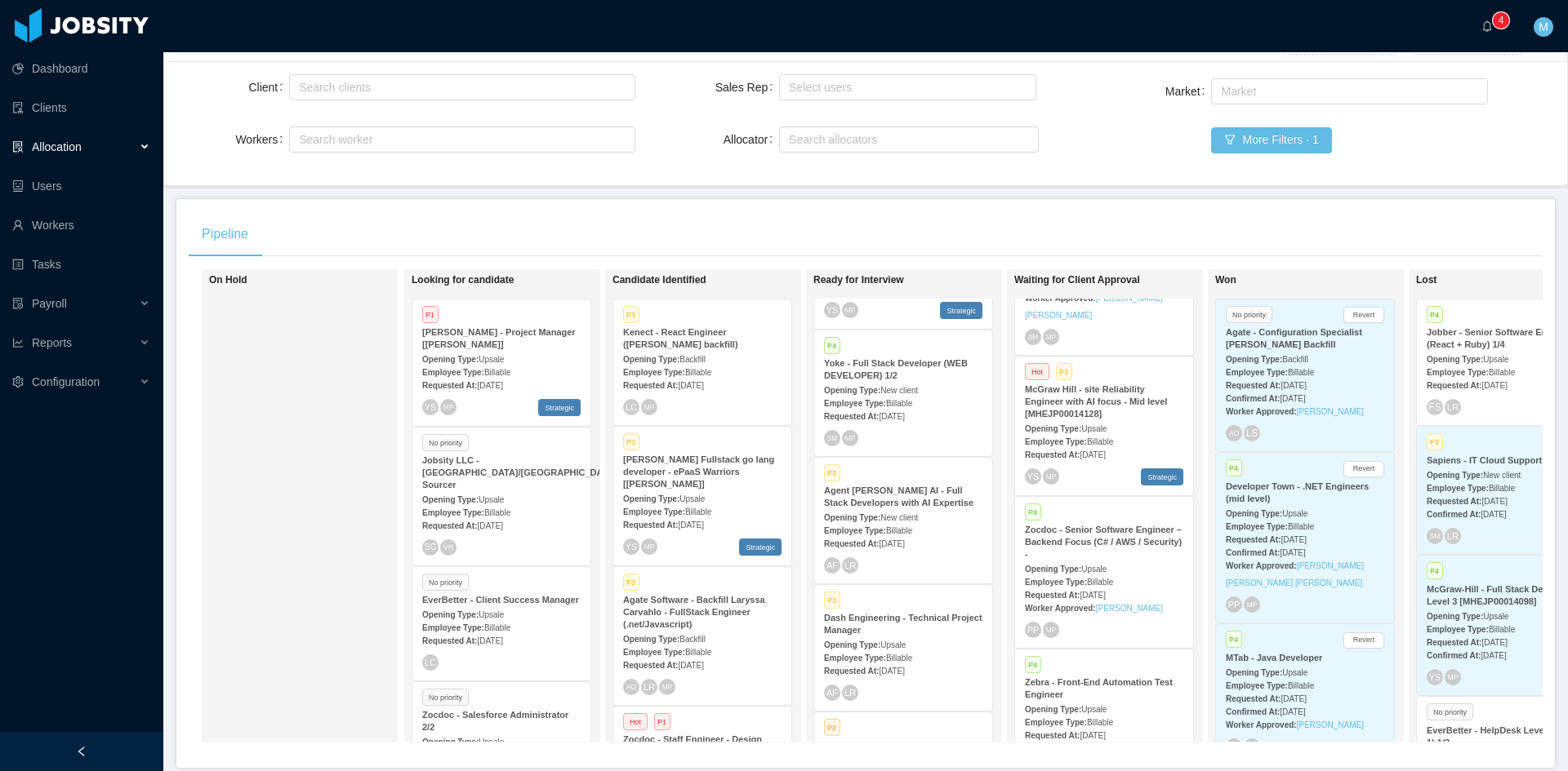
scroll to position [995, 0]
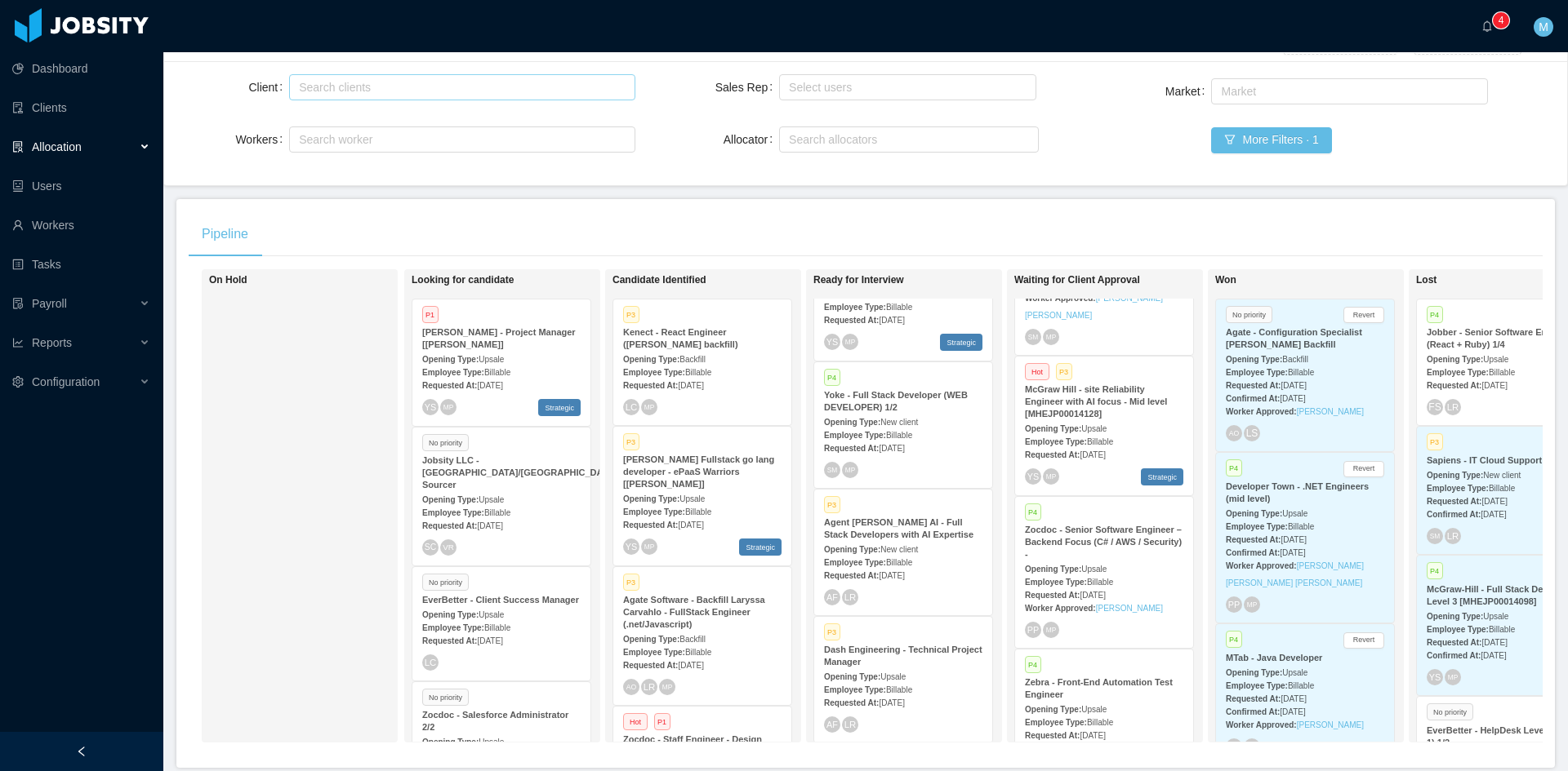
click at [445, 86] on div "Search clients" at bounding box center [458, 87] width 319 height 17
type input "*"
click at [663, 218] on div "Pipeline" at bounding box center [865, 234] width 1354 height 46
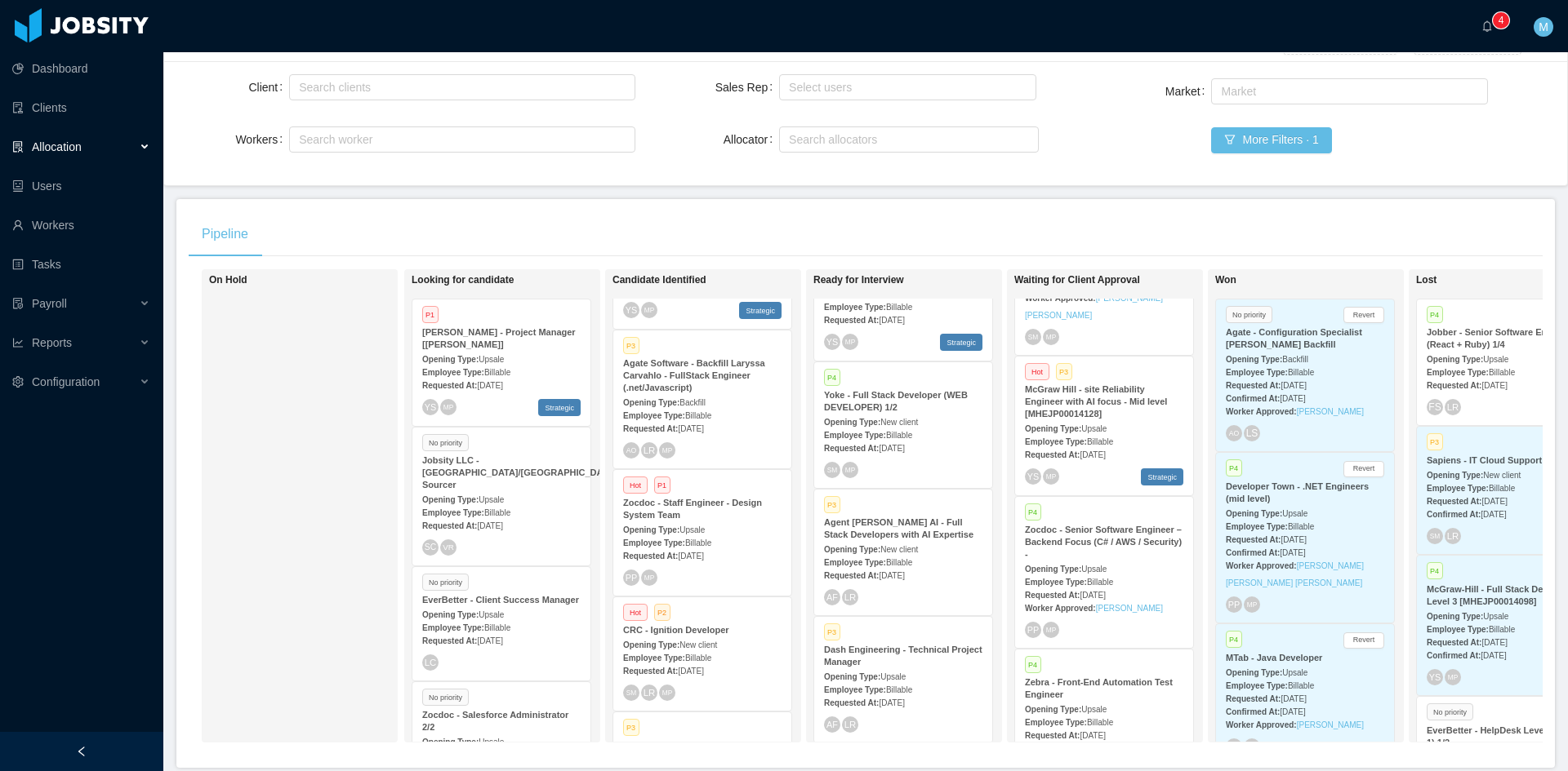
scroll to position [239, 0]
click at [709, 632] on strong "CRC - Ignition Developer" at bounding box center [676, 627] width 106 height 10
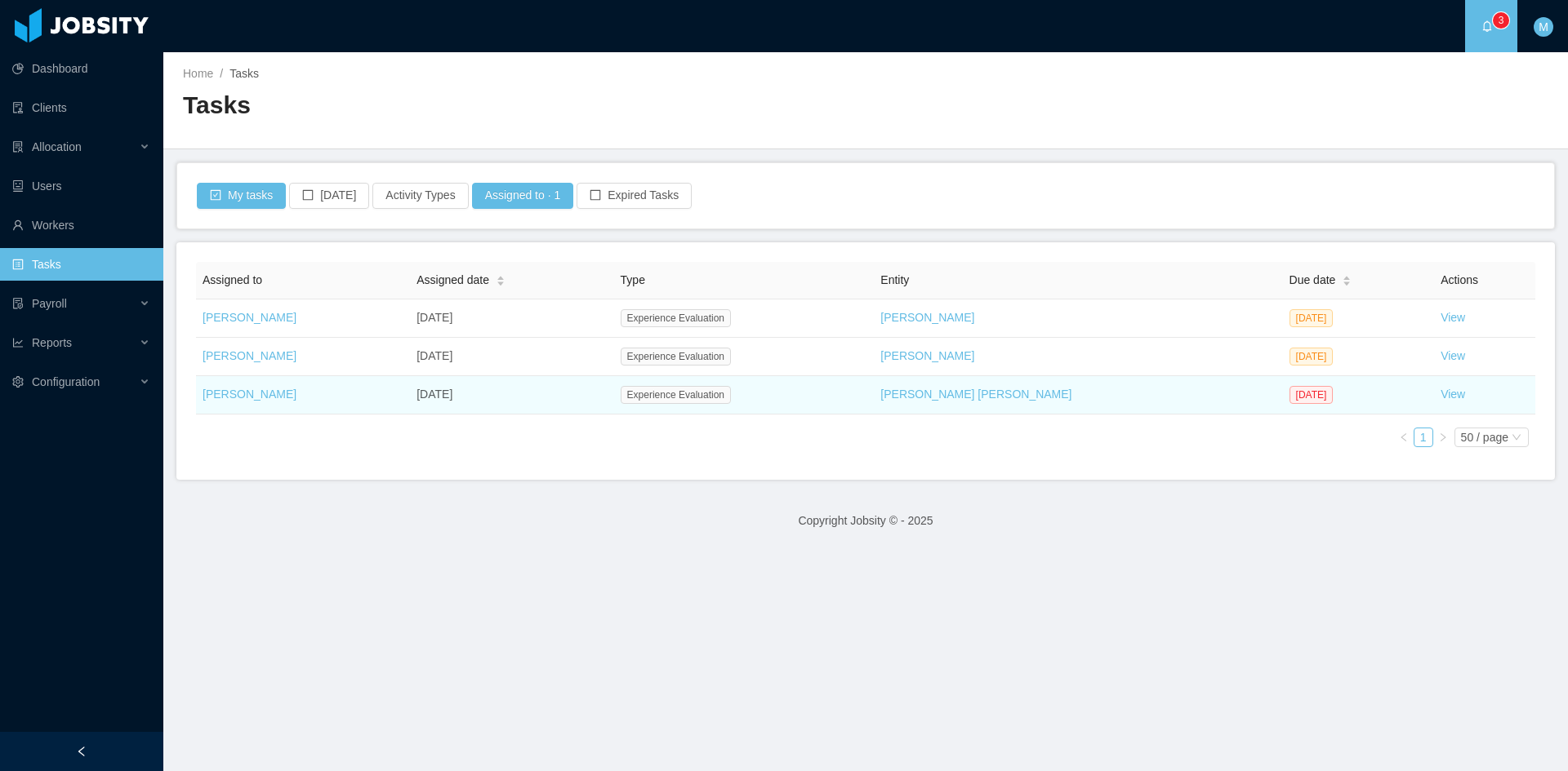
click at [1443, 390] on td "View" at bounding box center [1484, 396] width 101 height 39
click at [1441, 394] on link "View" at bounding box center [1453, 394] width 25 height 13
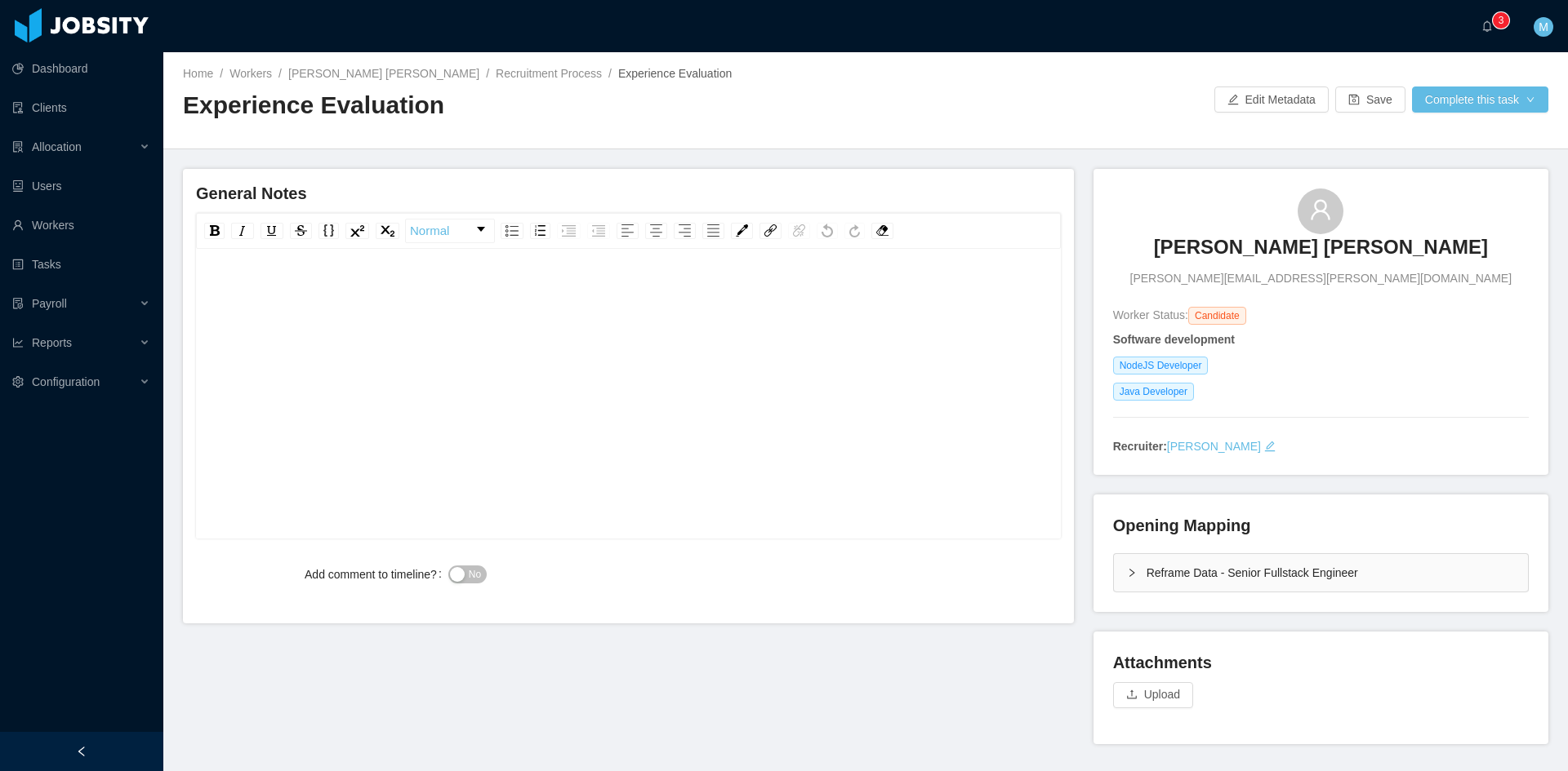
click at [1118, 581] on div "Reframe Data - Senior Fullstack Engineer" at bounding box center [1321, 573] width 414 height 38
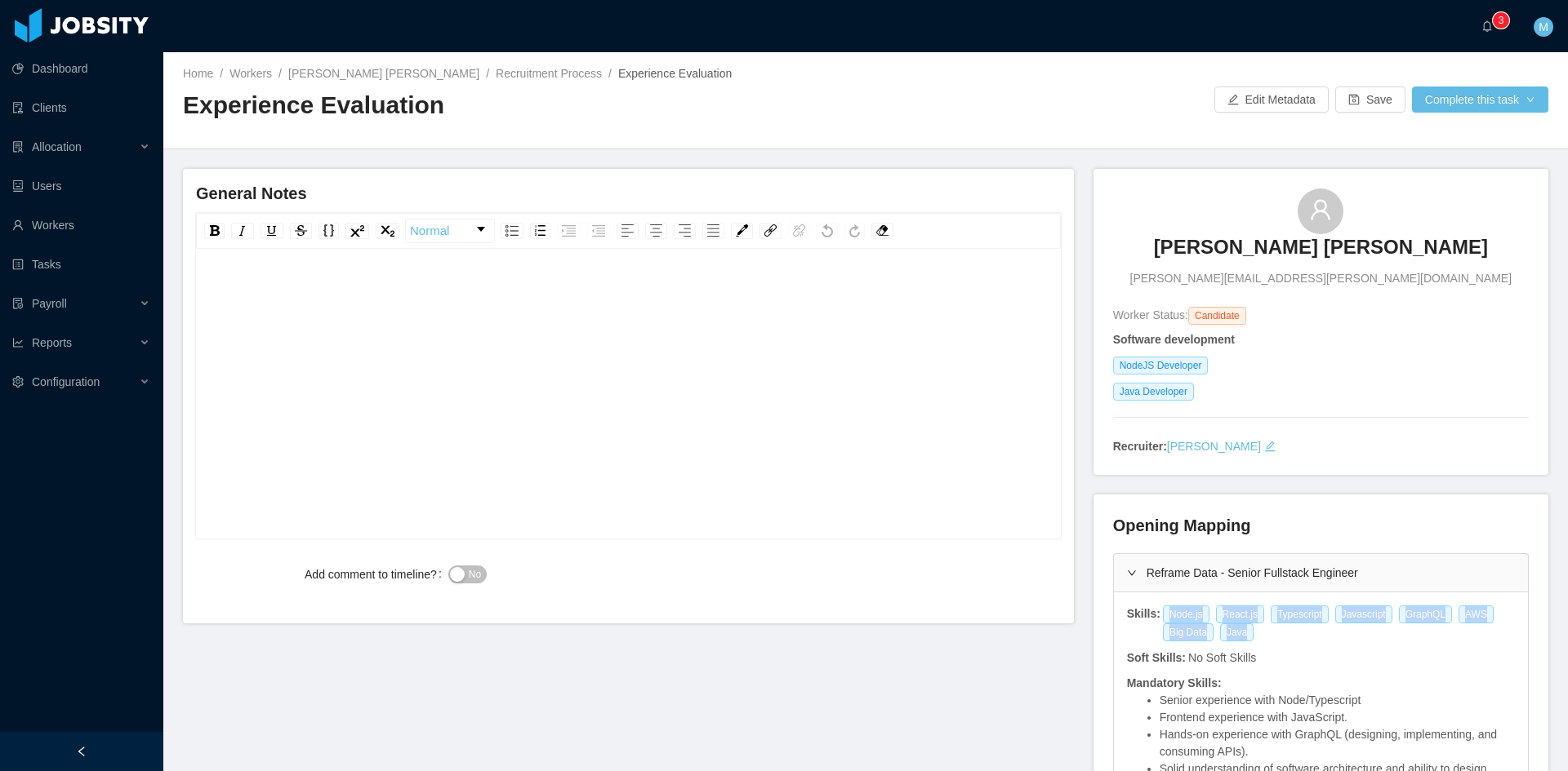
drag, startPoint x: 1150, startPoint y: 613, endPoint x: 1239, endPoint y: 633, distance: 91.2
click at [1239, 633] on div "Node.js React.js Typescript Javascript GraphQL AWS Big Data Java" at bounding box center [1338, 624] width 354 height 36
copy div "Node.js React.js Typescript Javascript GraphQL AWS Big Data Java"
click at [648, 340] on div "rdw-editor" at bounding box center [628, 419] width 840 height 286
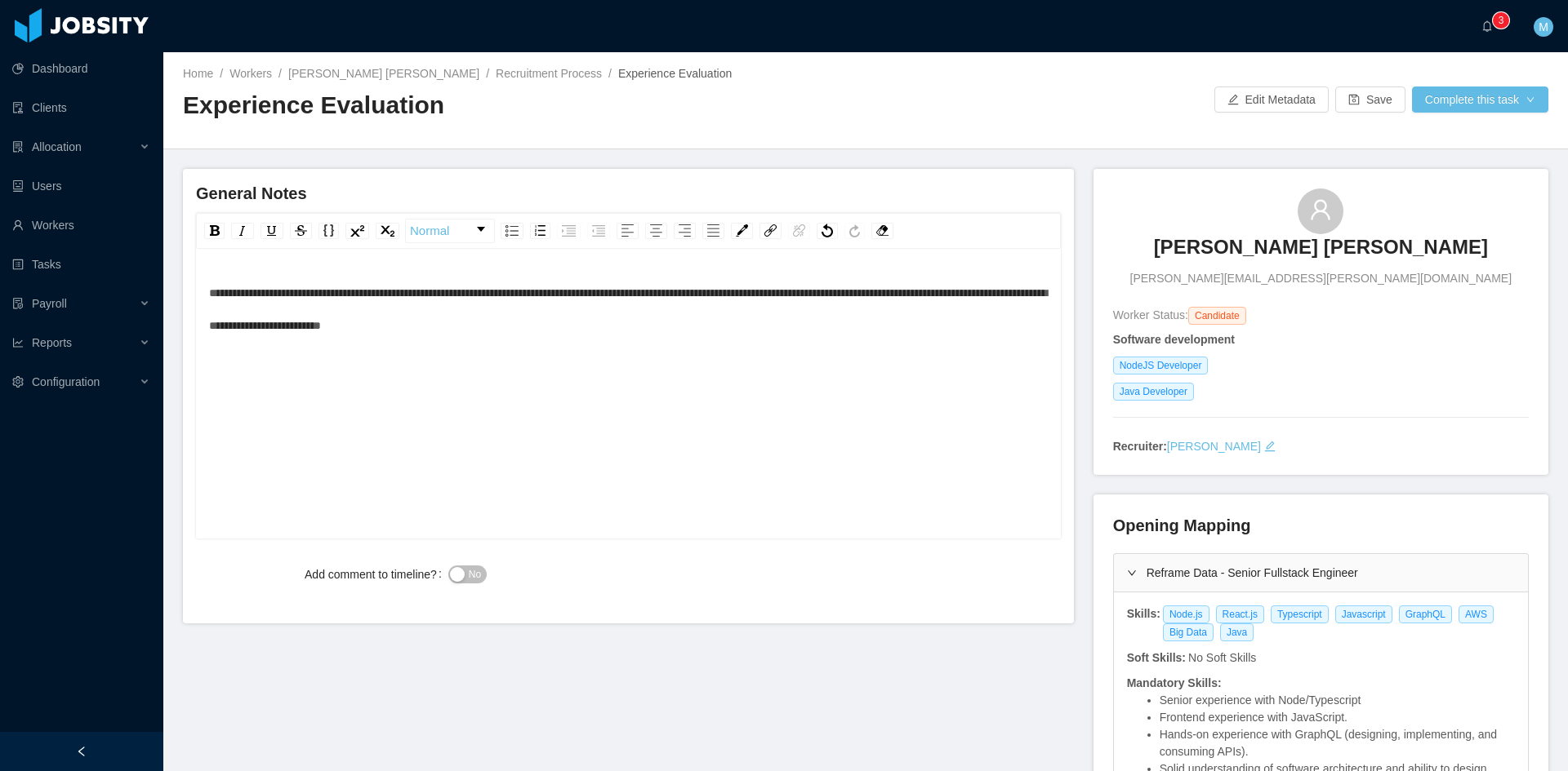
click at [476, 571] on span "No" at bounding box center [475, 575] width 12 height 17
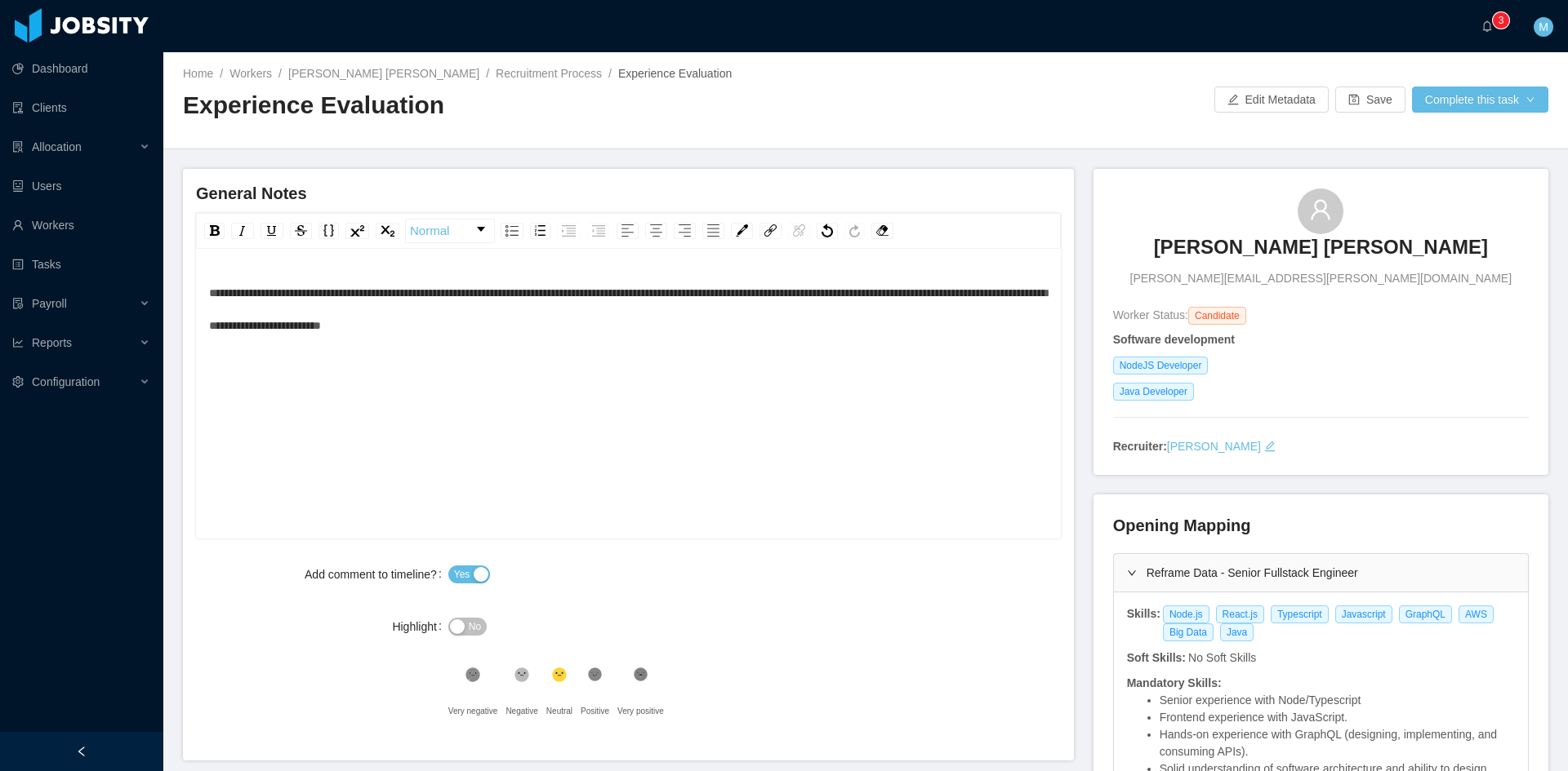
click at [209, 293] on span "**********" at bounding box center [627, 310] width 838 height 44
click at [325, 400] on div "**********" at bounding box center [628, 419] width 840 height 286
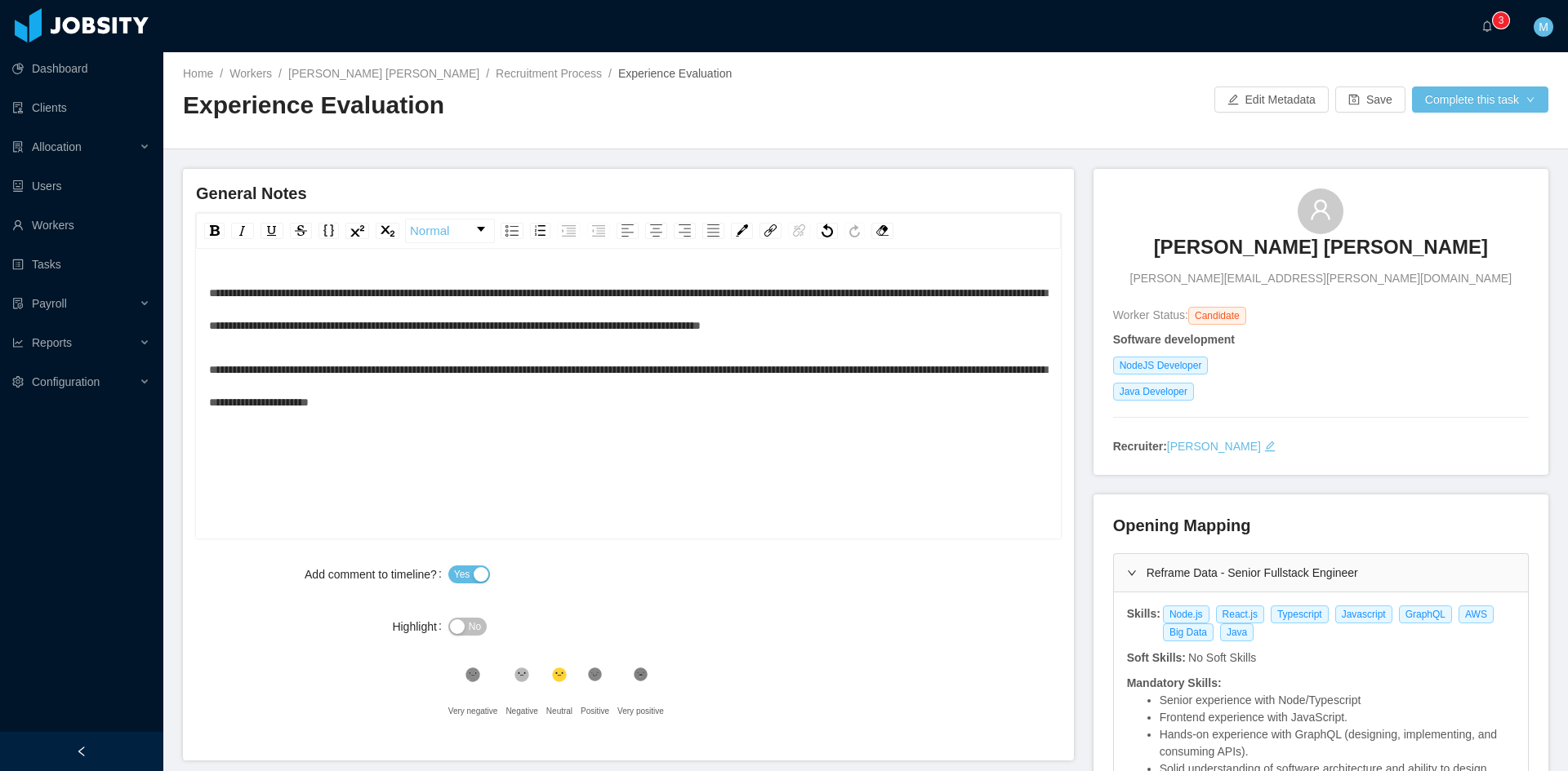
click at [583, 674] on div ".st1{fill:#232323}" at bounding box center [595, 679] width 29 height 32
click at [1453, 110] on button "Complete this task" at bounding box center [1479, 100] width 136 height 26
click at [1443, 140] on button "Save Evaluation" at bounding box center [1470, 137] width 126 height 26
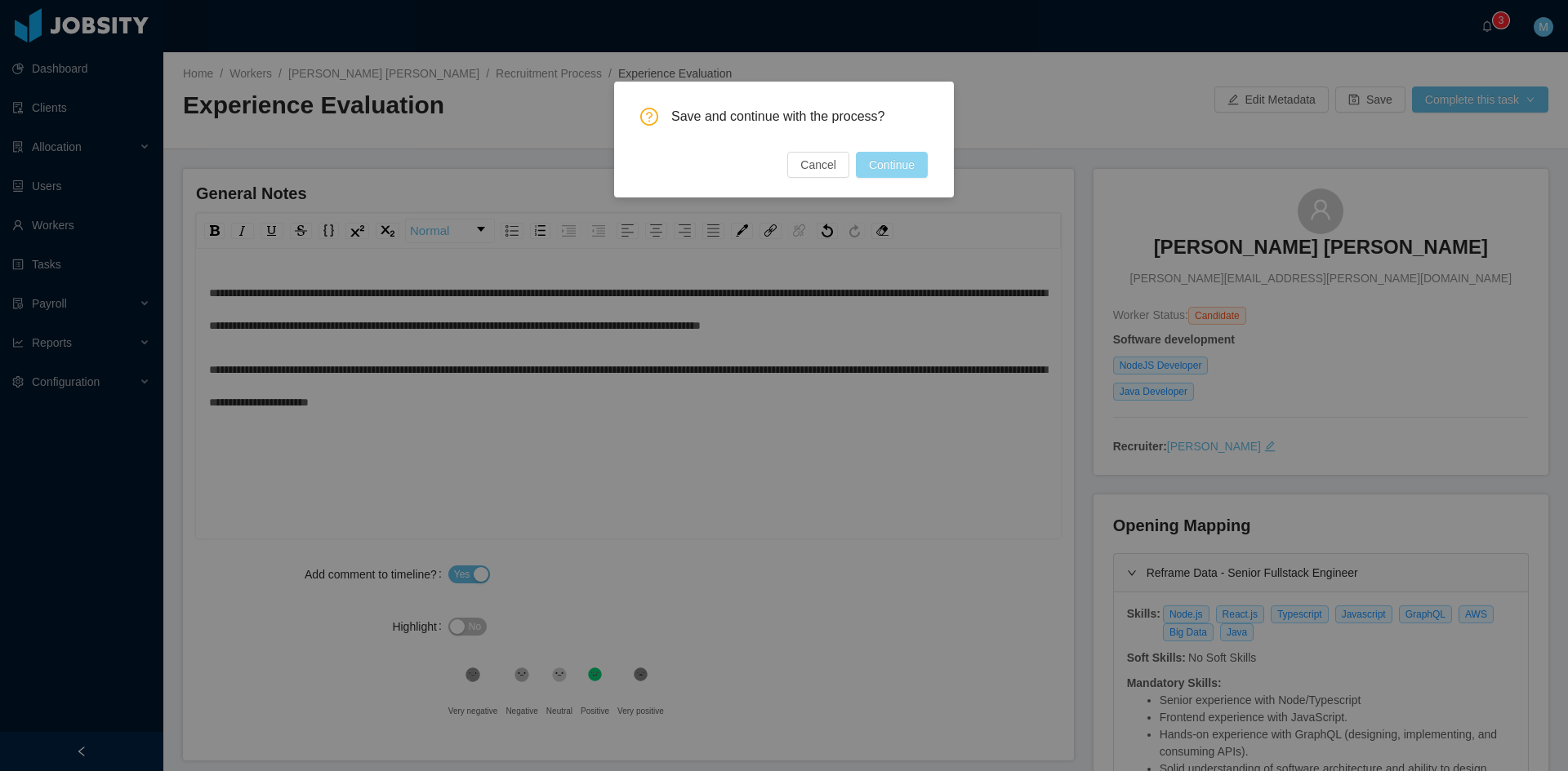
click at [896, 165] on button "Continue" at bounding box center [891, 165] width 72 height 26
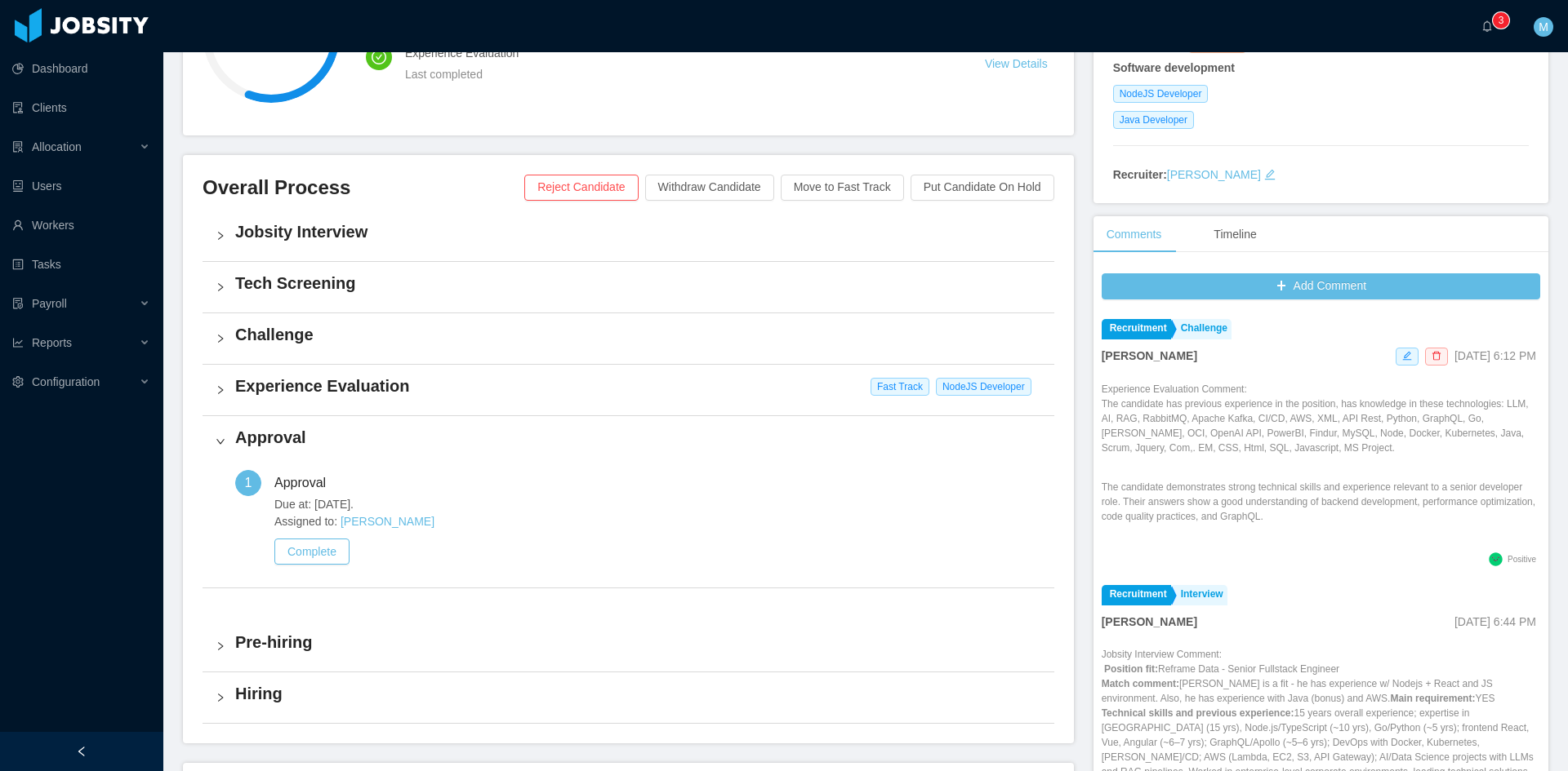
scroll to position [408, 0]
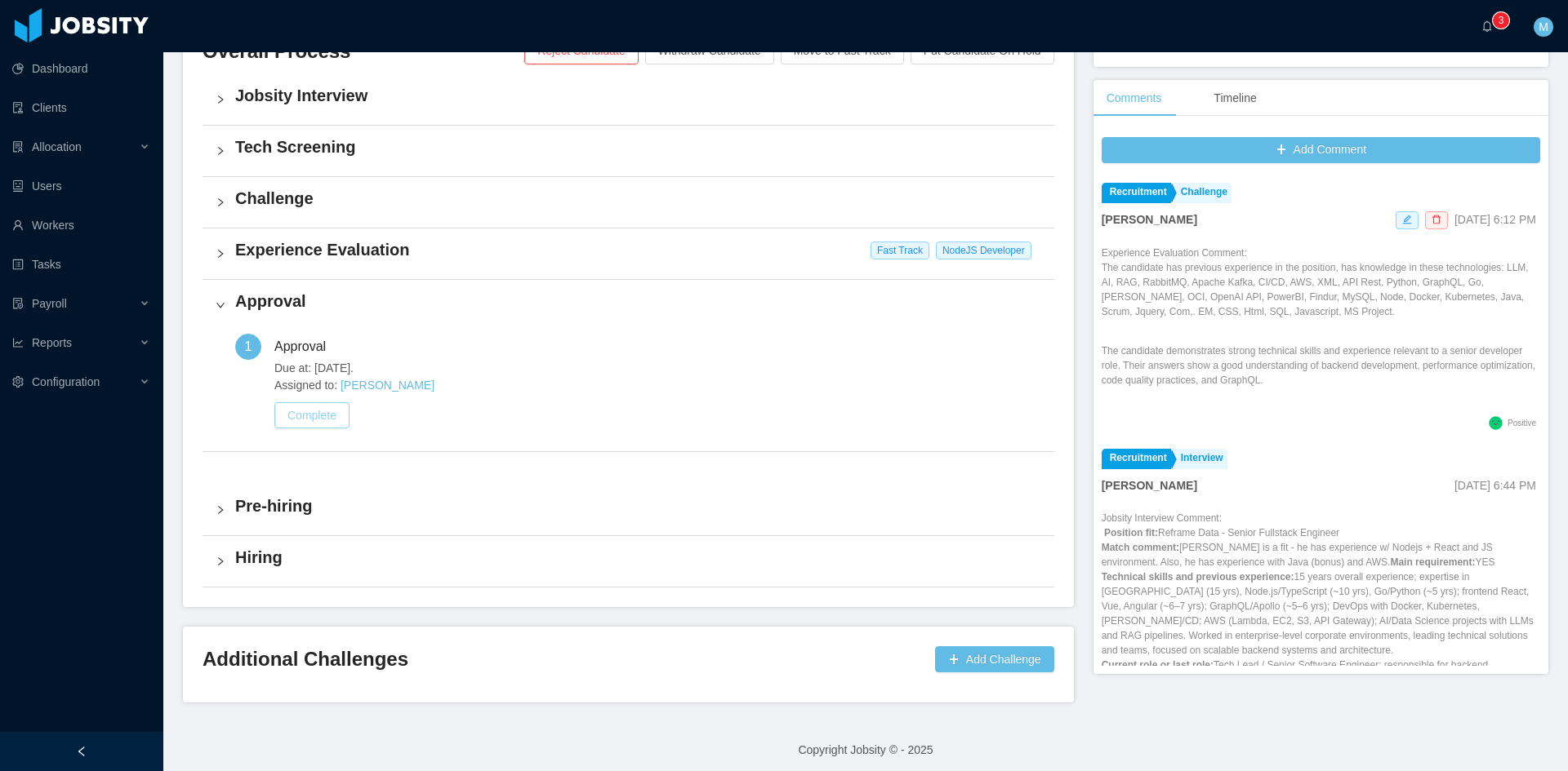
click at [329, 415] on button "Complete" at bounding box center [312, 416] width 75 height 26
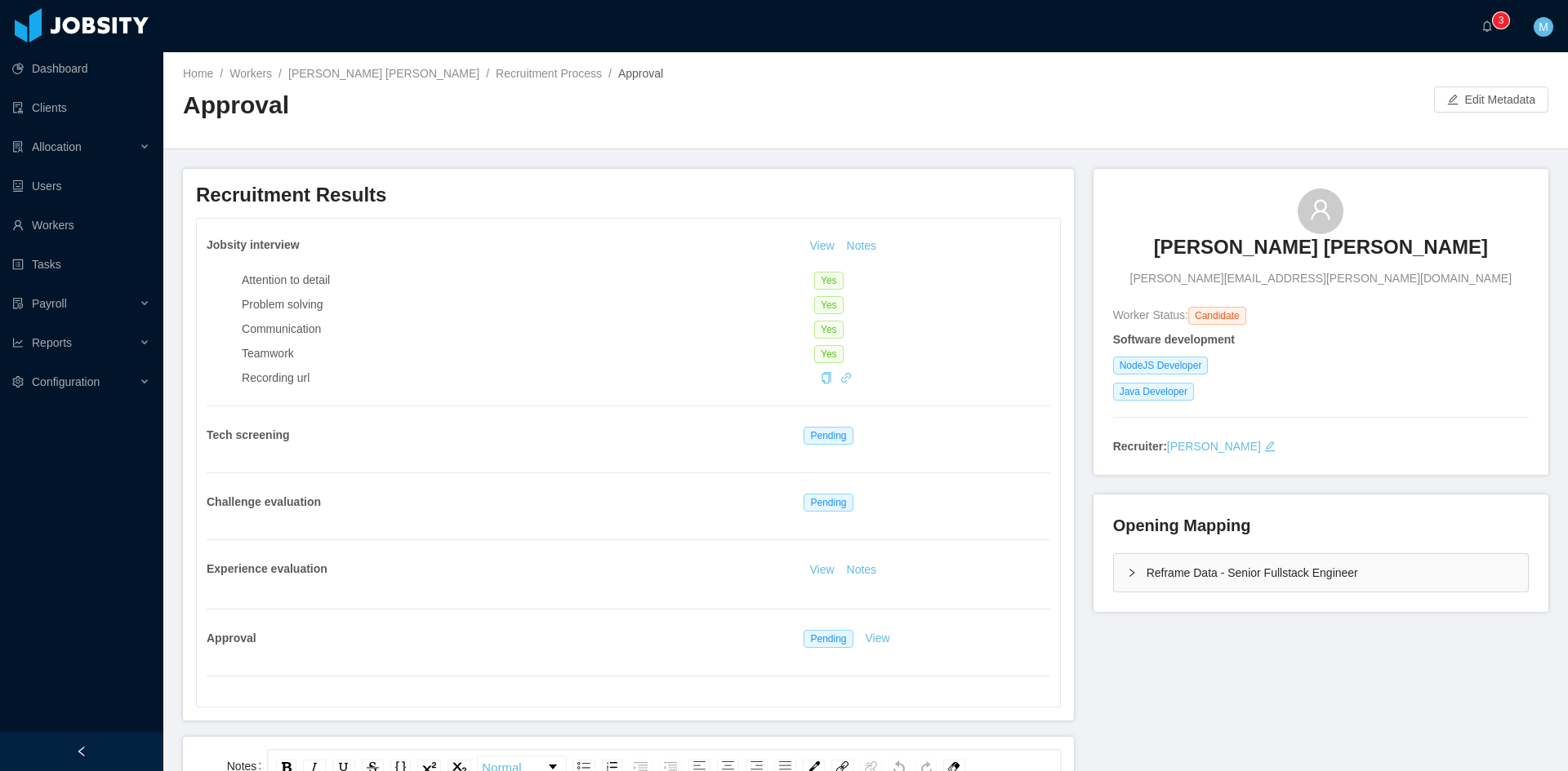
scroll to position [272, 0]
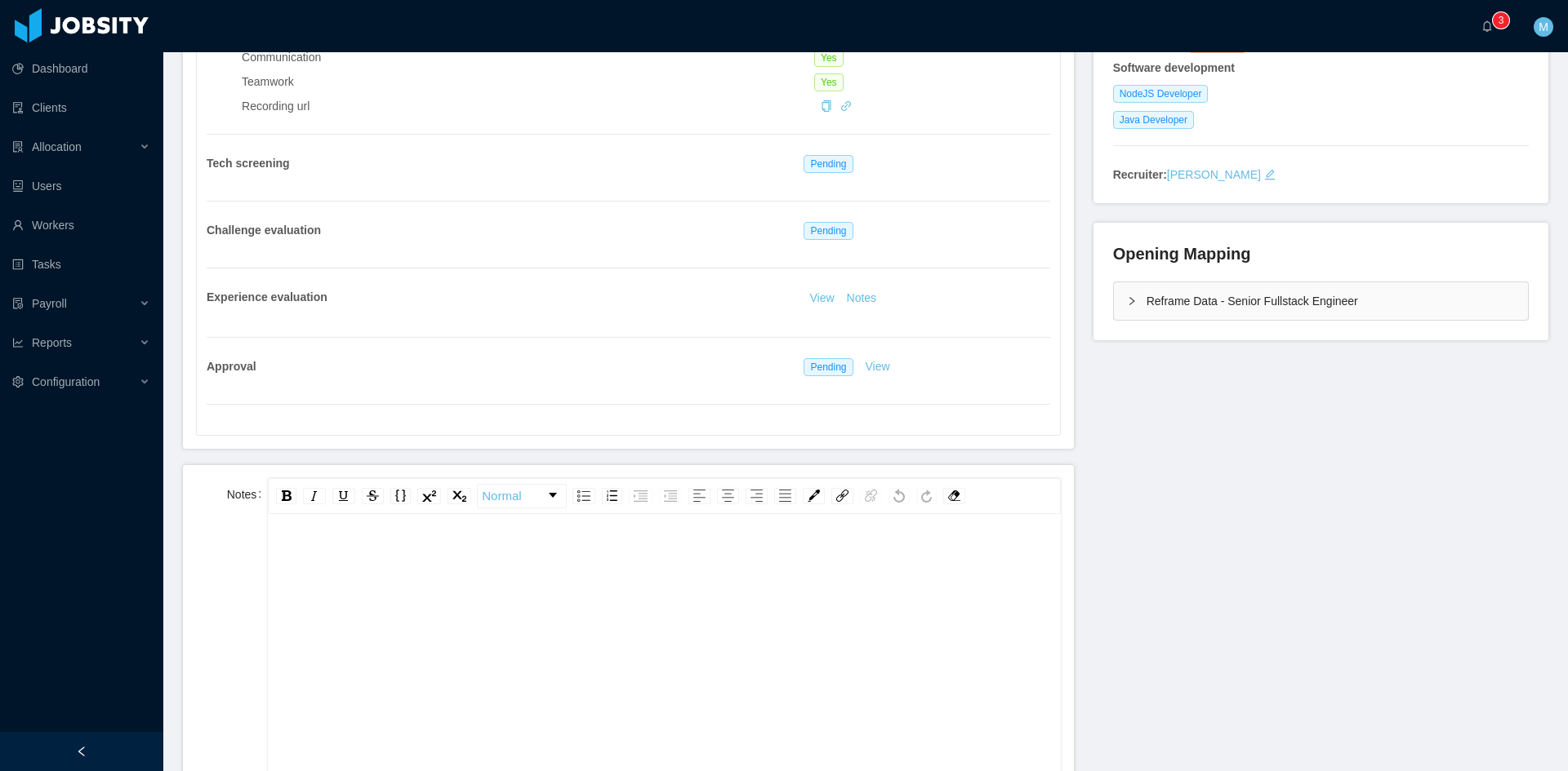
click at [435, 561] on div "rdw-editor" at bounding box center [664, 558] width 767 height 32
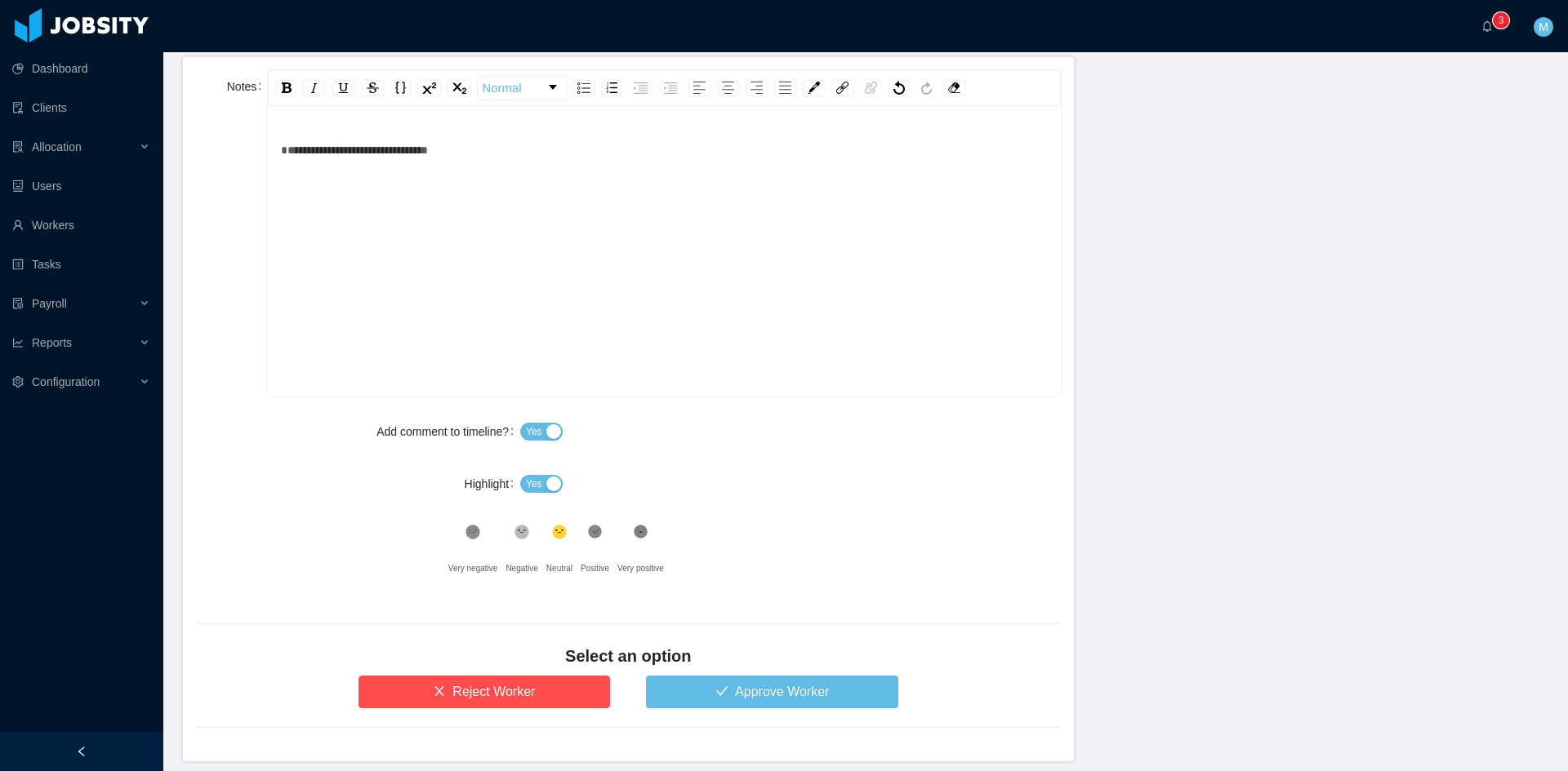
click at [540, 483] on button "Yes" at bounding box center [541, 484] width 42 height 18
click at [583, 520] on div "Add comment to timeline? Yes Highlight No .st0{fill:#8a8a8a}.st2{fill:#262626} …" at bounding box center [628, 501] width 865 height 170
click at [595, 538] on icon at bounding box center [595, 532] width 14 height 14
click at [717, 677] on button "Approve Worker" at bounding box center [772, 692] width 253 height 32
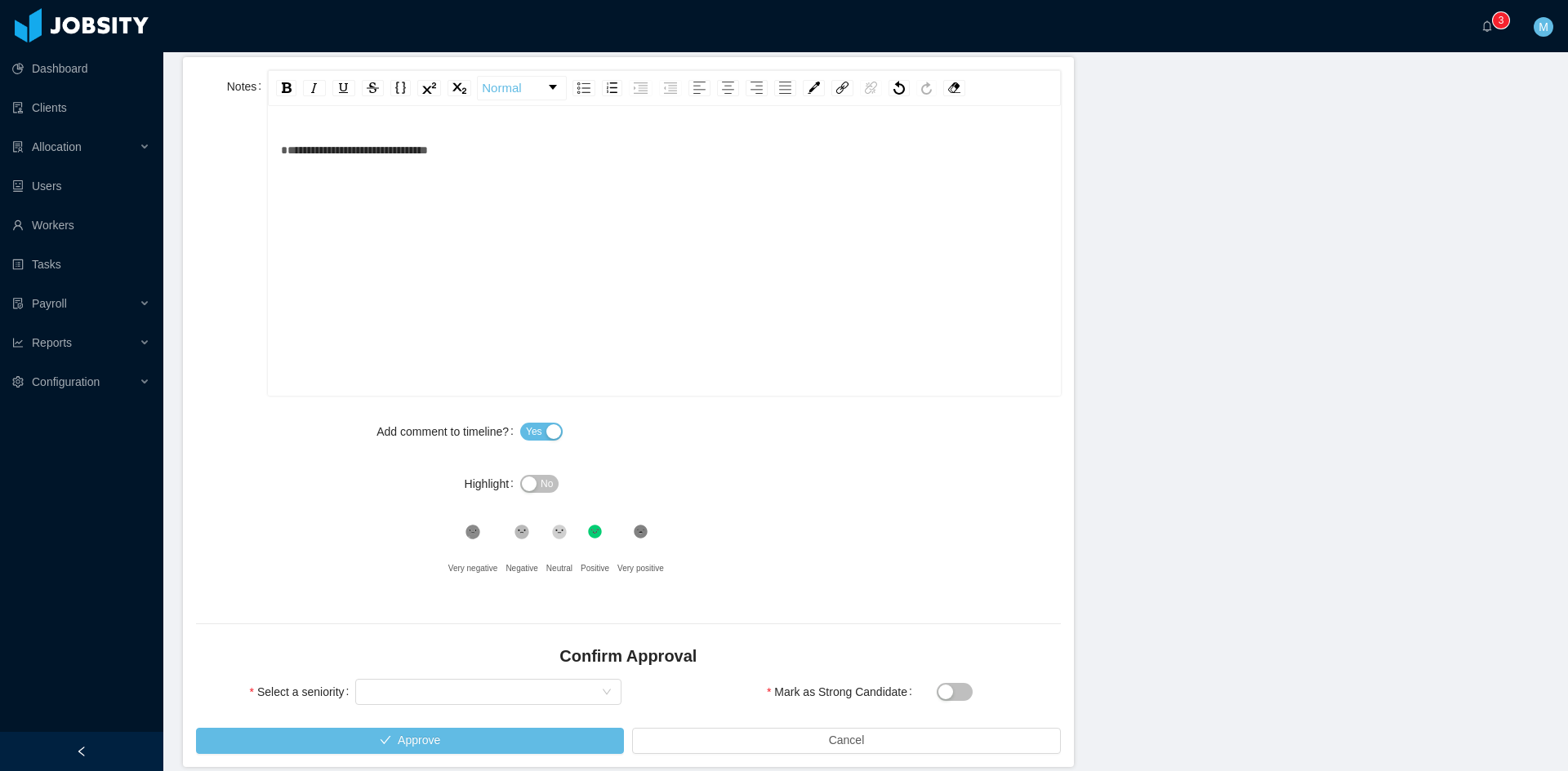
click at [465, 677] on div "Select seniority" at bounding box center [488, 692] width 266 height 32
click at [464, 685] on div "Select seniority" at bounding box center [483, 692] width 236 height 25
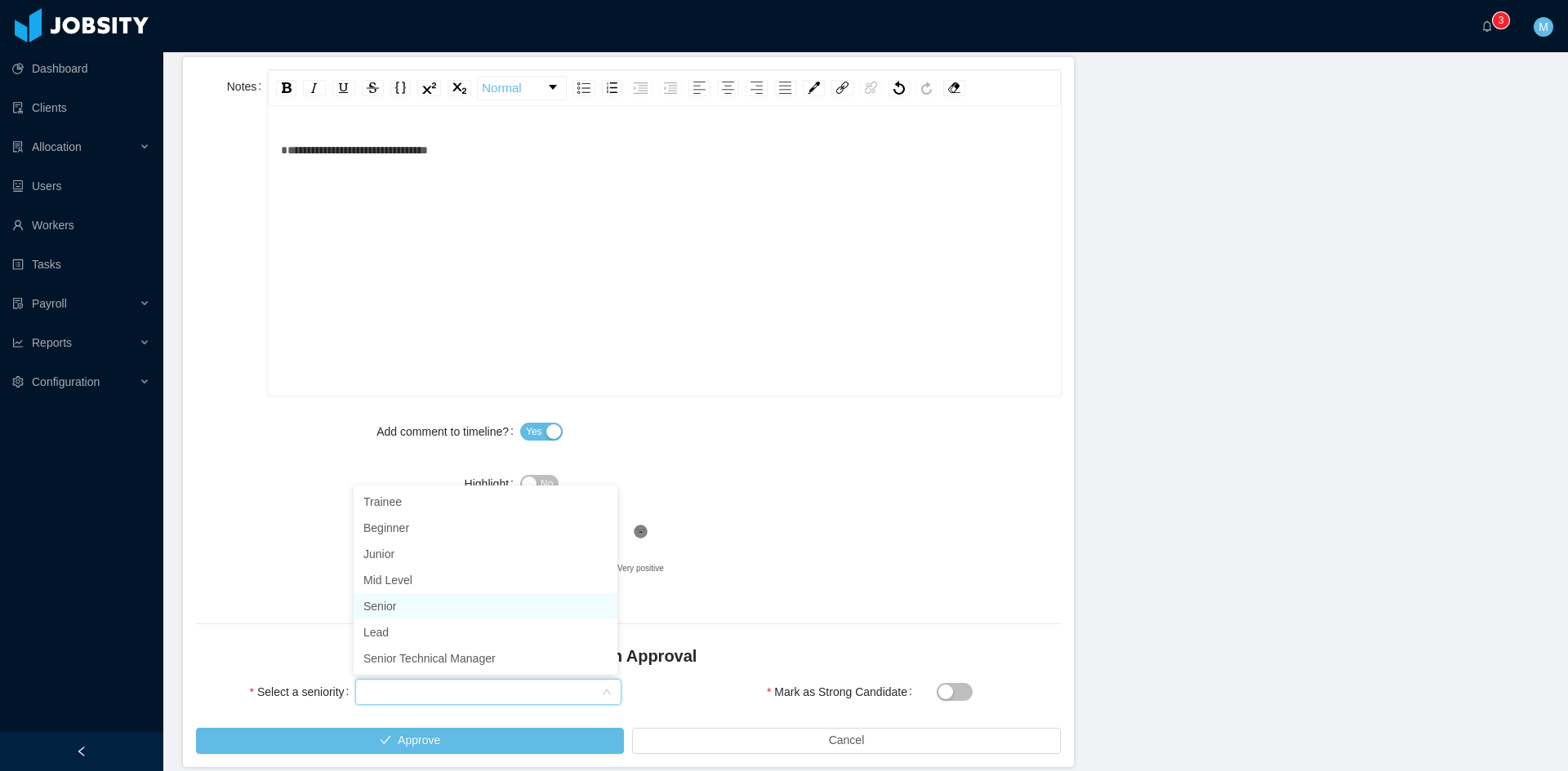
click at [430, 603] on li "Senior" at bounding box center [485, 607] width 264 height 26
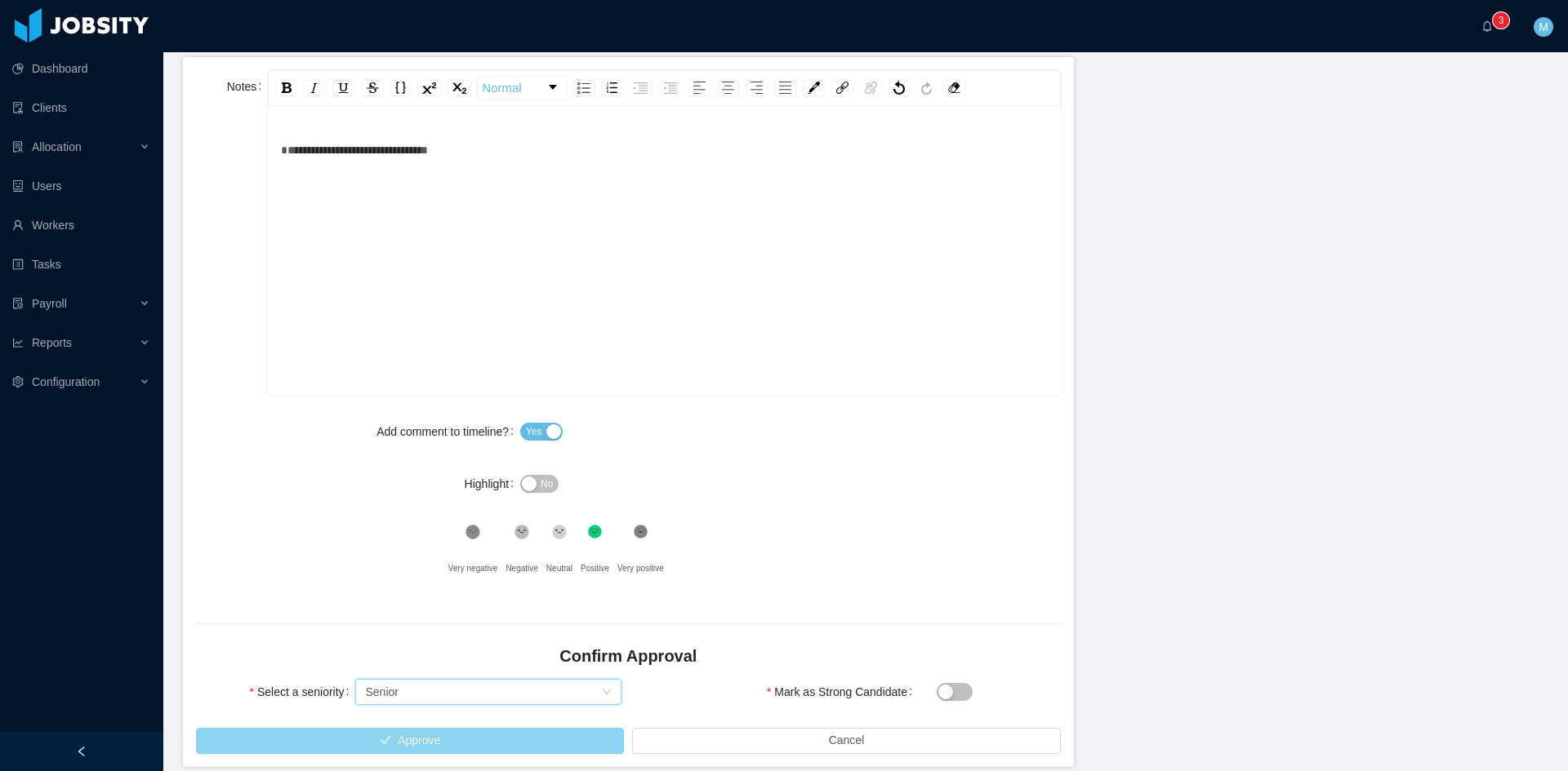
click at [488, 736] on button "Approve" at bounding box center [410, 741] width 428 height 26
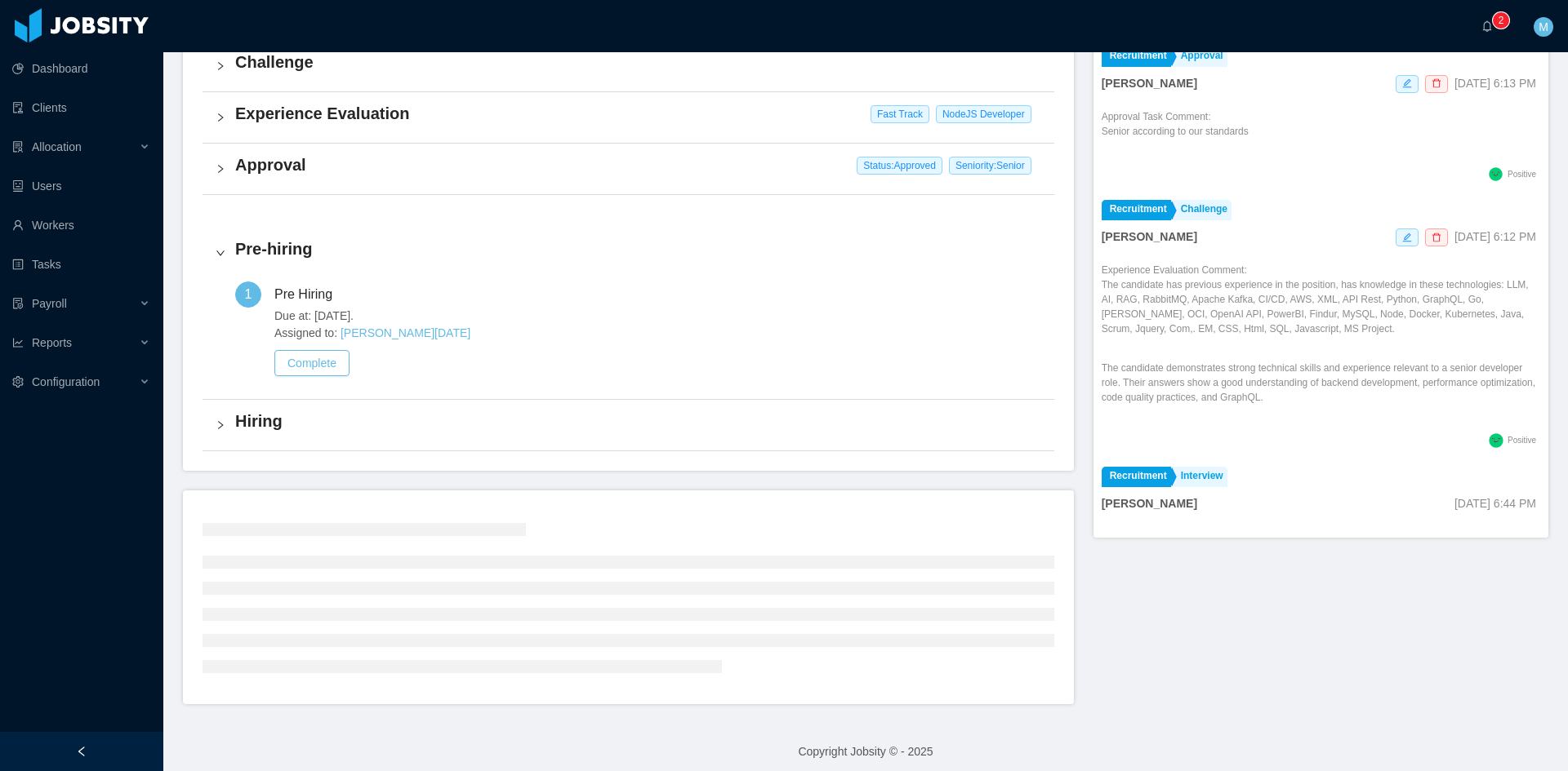
scroll to position [416, 0]
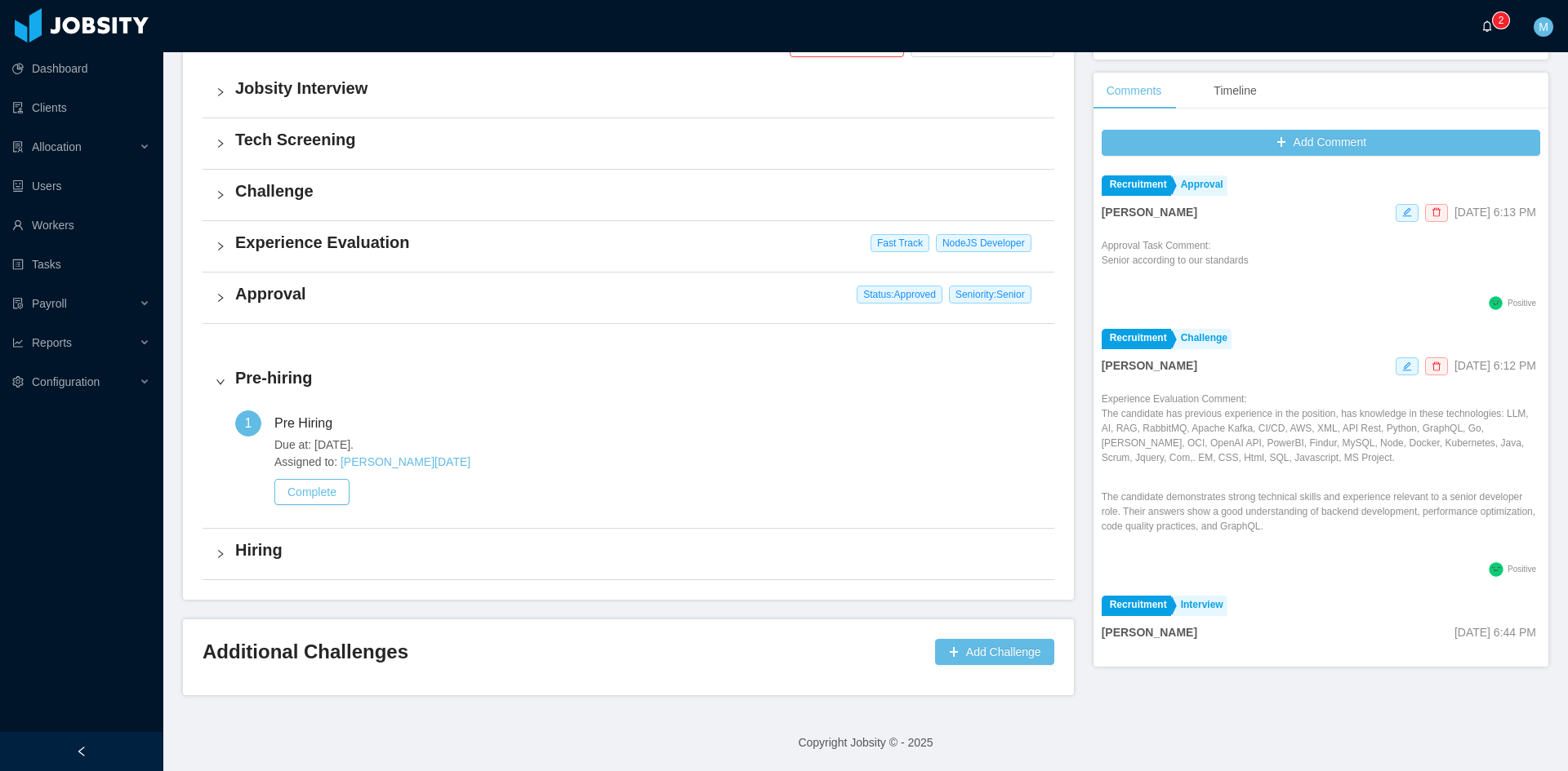
click at [1495, 19] on sup "0 1 2 3 4 5 6 7 8 9 0 1 2 3 4 5 6 7 8 9 0 1 2 3 4 5 6 7 8 9" at bounding box center [1500, 20] width 17 height 17
